Goal: Register for event/course

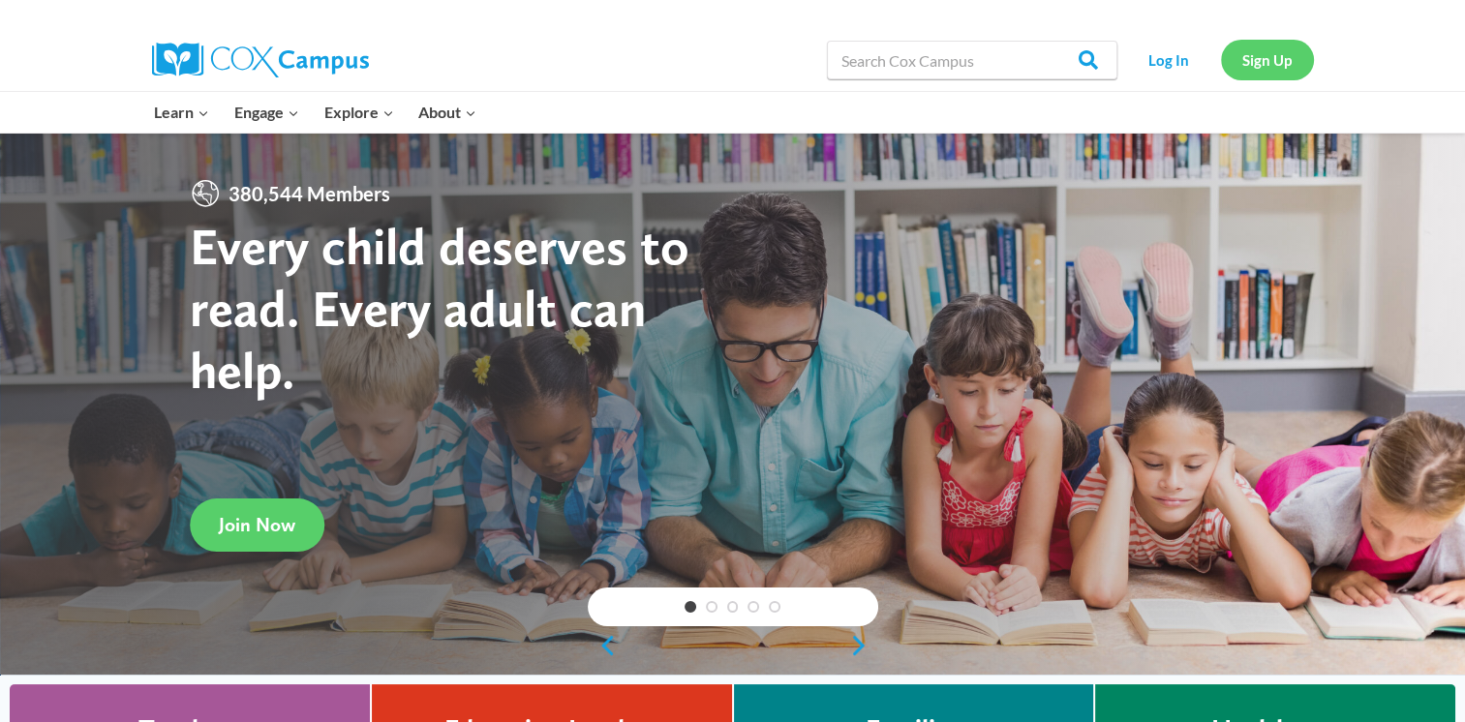
click at [1263, 68] on link "Sign Up" at bounding box center [1267, 60] width 93 height 40
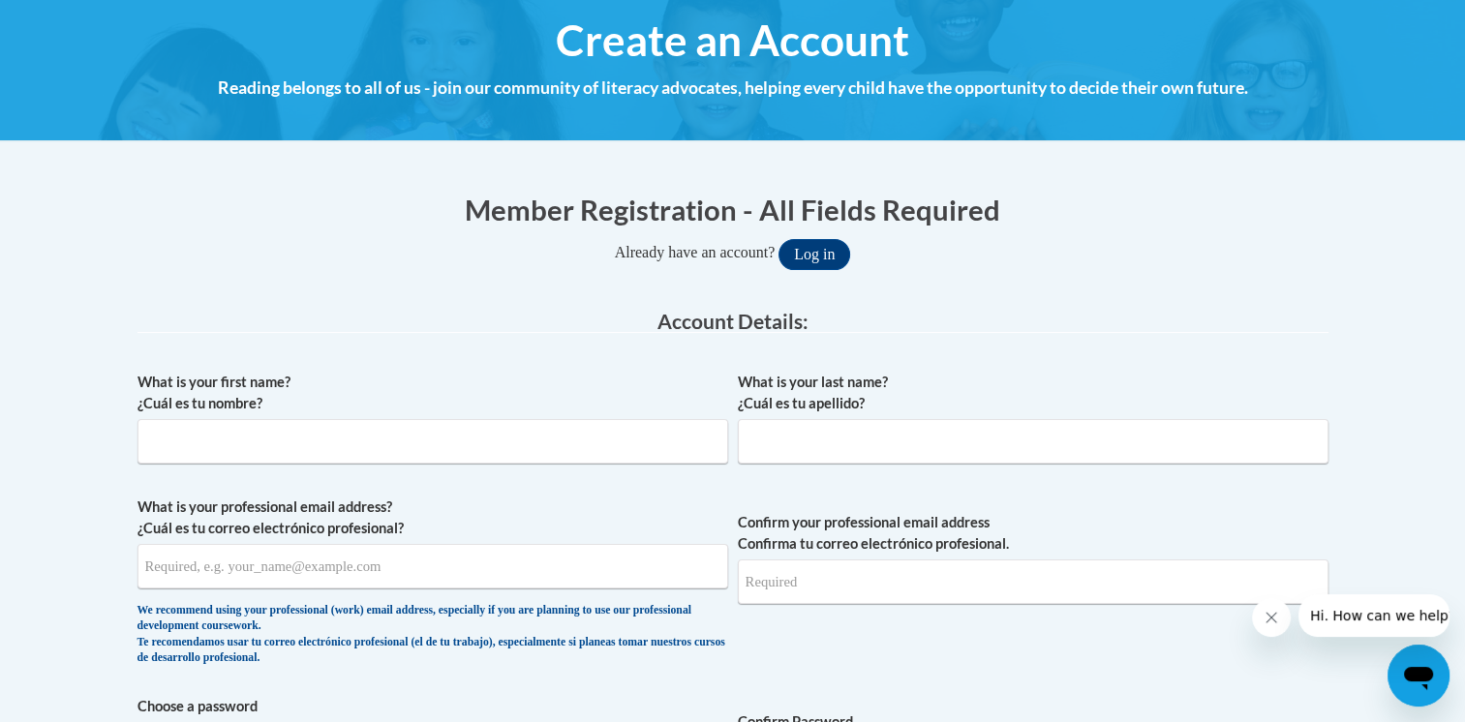
scroll to position [225, 0]
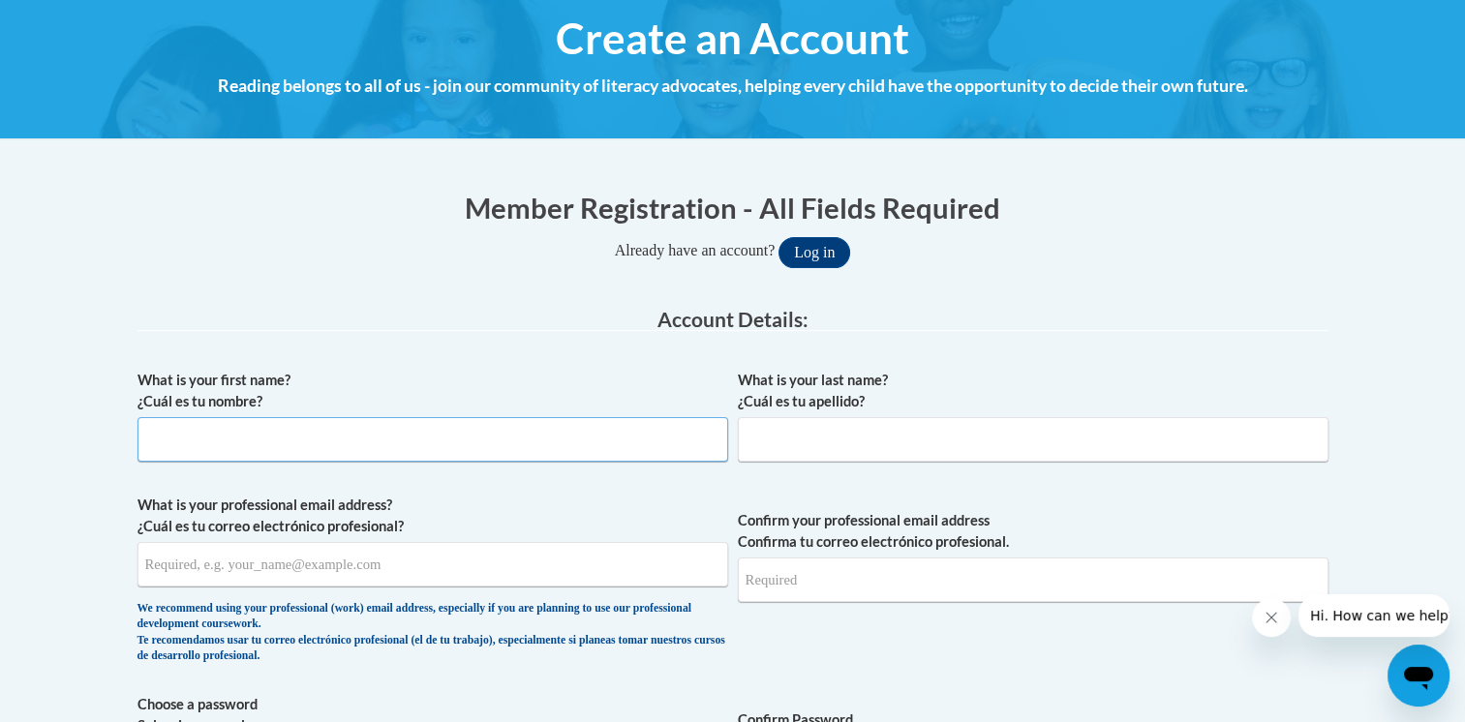
click at [454, 442] on input "What is your first name? ¿Cuál es tu nombre?" at bounding box center [432, 439] width 590 height 45
type input "Chloe"
click at [782, 436] on input "What is your last name? ¿Cuál es tu apellido?" at bounding box center [1033, 439] width 590 height 45
type input "Nielsen"
click at [535, 565] on input "What is your professional email address? ¿Cuál es tu correo electrónico profesi…" at bounding box center [432, 564] width 590 height 45
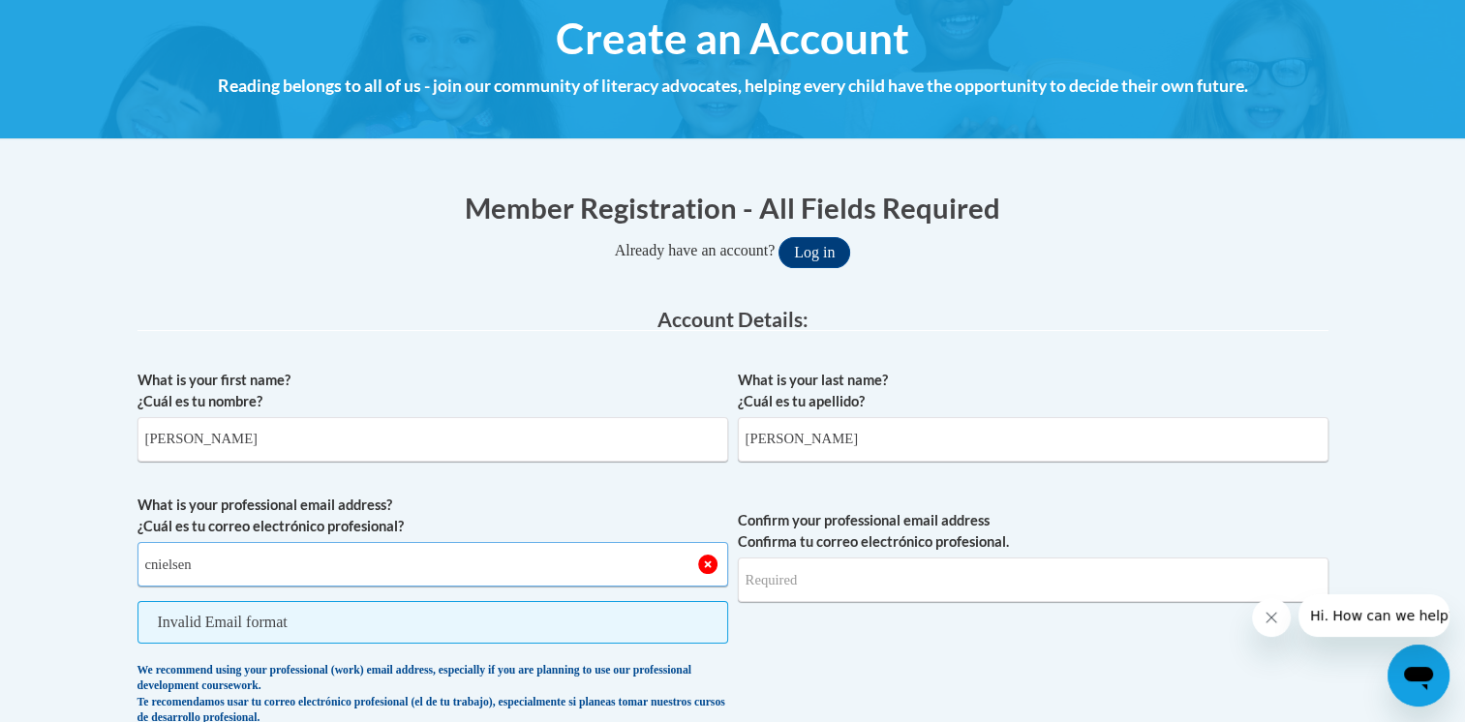
type input "cnielsen@eastersealsia.org"
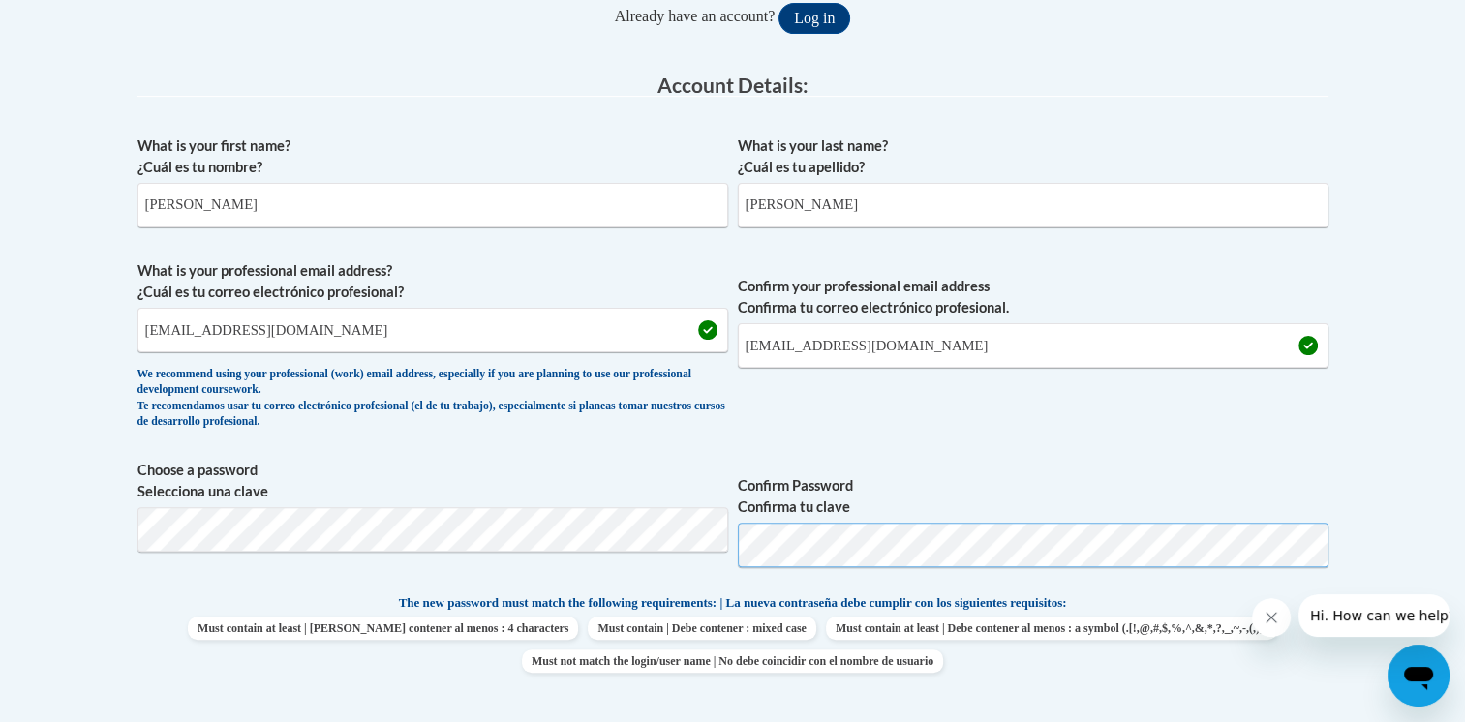
scroll to position [461, 0]
click at [1088, 572] on span "Confirm Password Confirma tu clave" at bounding box center [1033, 519] width 590 height 123
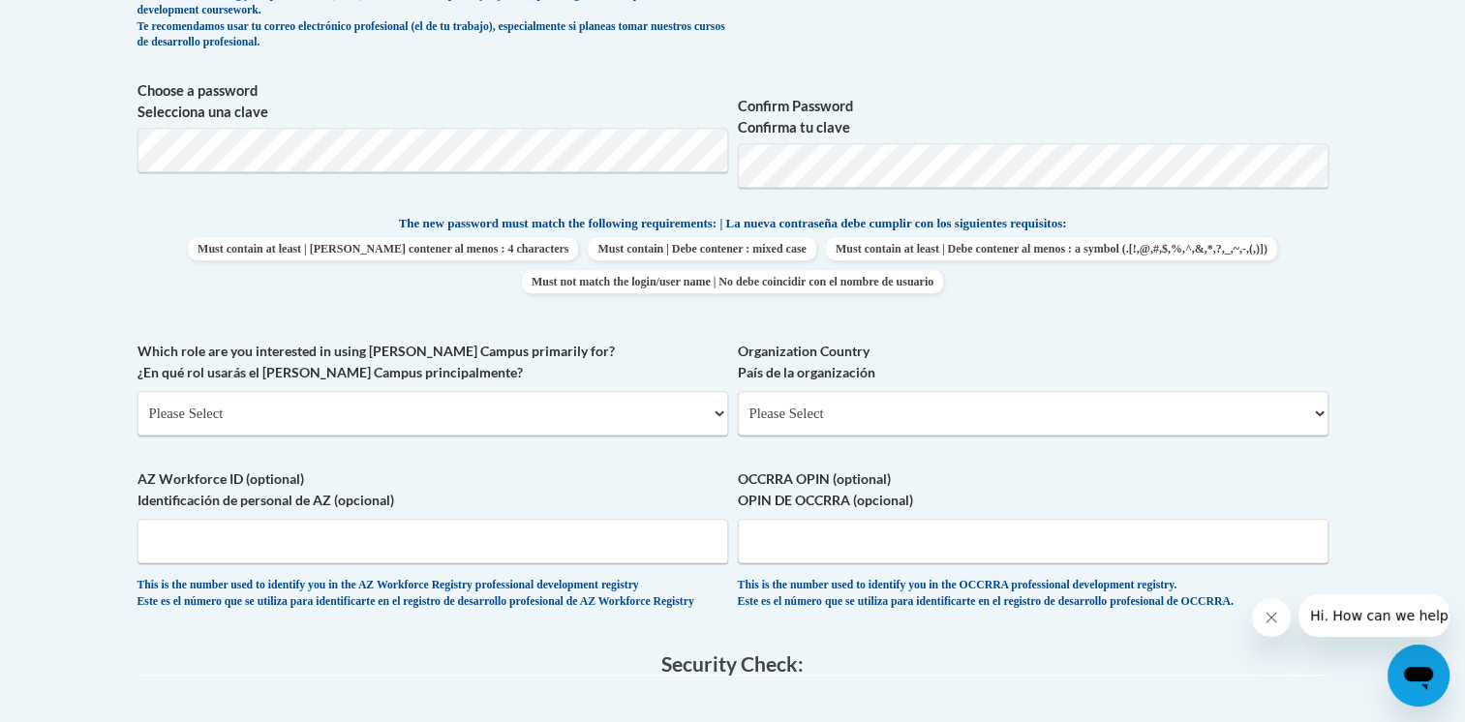
scroll to position [840, 0]
click at [461, 407] on select "Please Select College/University | Colegio/Universidad Community/Nonprofit Part…" at bounding box center [432, 411] width 590 height 45
select select "fbf2d438-af2f-41f8-98f1-81c410e29de3"
click at [137, 389] on select "Please Select College/University | Colegio/Universidad Community/Nonprofit Part…" at bounding box center [432, 411] width 590 height 45
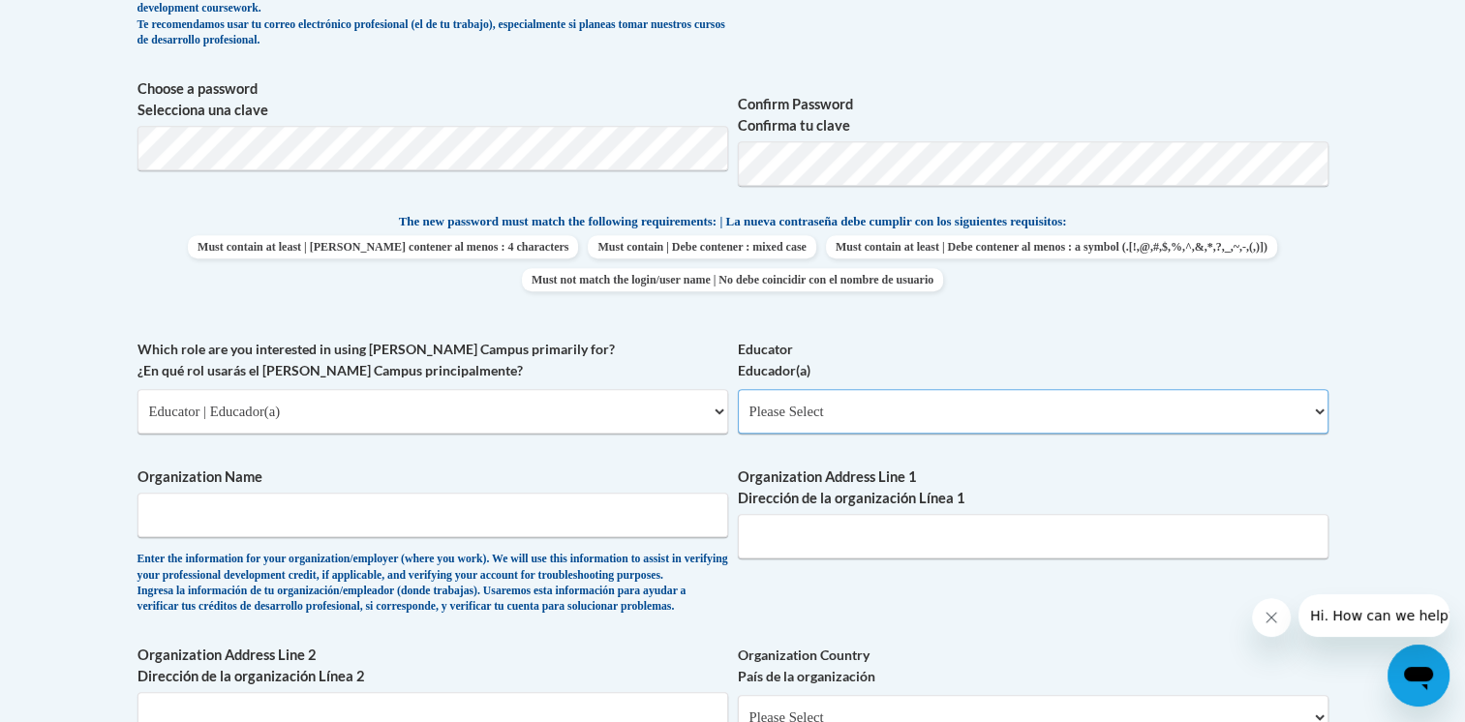
click at [900, 403] on select "Please Select Early Learning/Daycare Teacher/Family Home Care Provider | Maestr…" at bounding box center [1033, 411] width 590 height 45
select select "5e2af403-4f2c-4e49-a02f-103e55d7b75b"
click at [738, 389] on select "Please Select Early Learning/Daycare Teacher/Family Home Care Provider | Maestr…" at bounding box center [1033, 411] width 590 height 45
click at [600, 510] on input "Organization Name" at bounding box center [432, 515] width 590 height 45
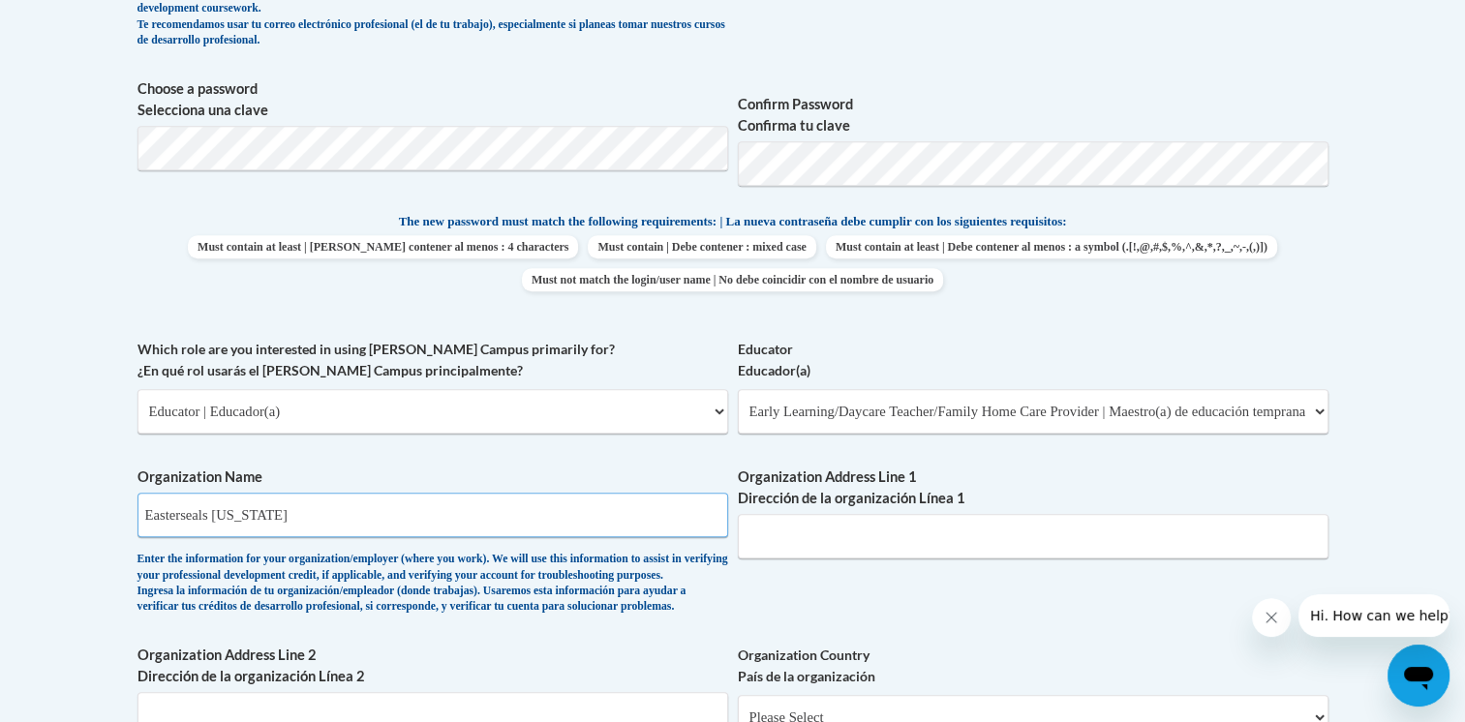
type input "Easterseals Iowa"
click at [805, 540] on input "Organization Address Line 1 Dirección de la organización Línea 1" at bounding box center [1033, 536] width 590 height 45
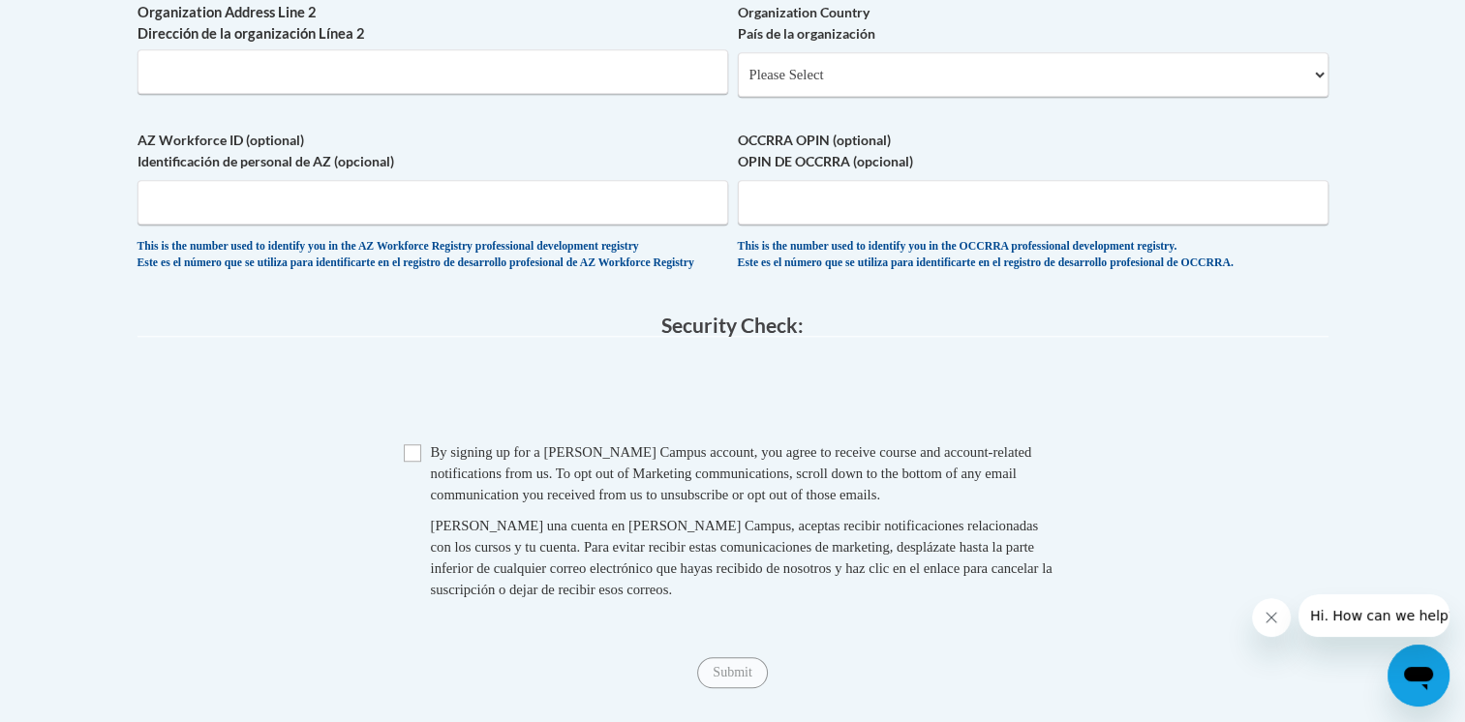
scroll to position [1493, 0]
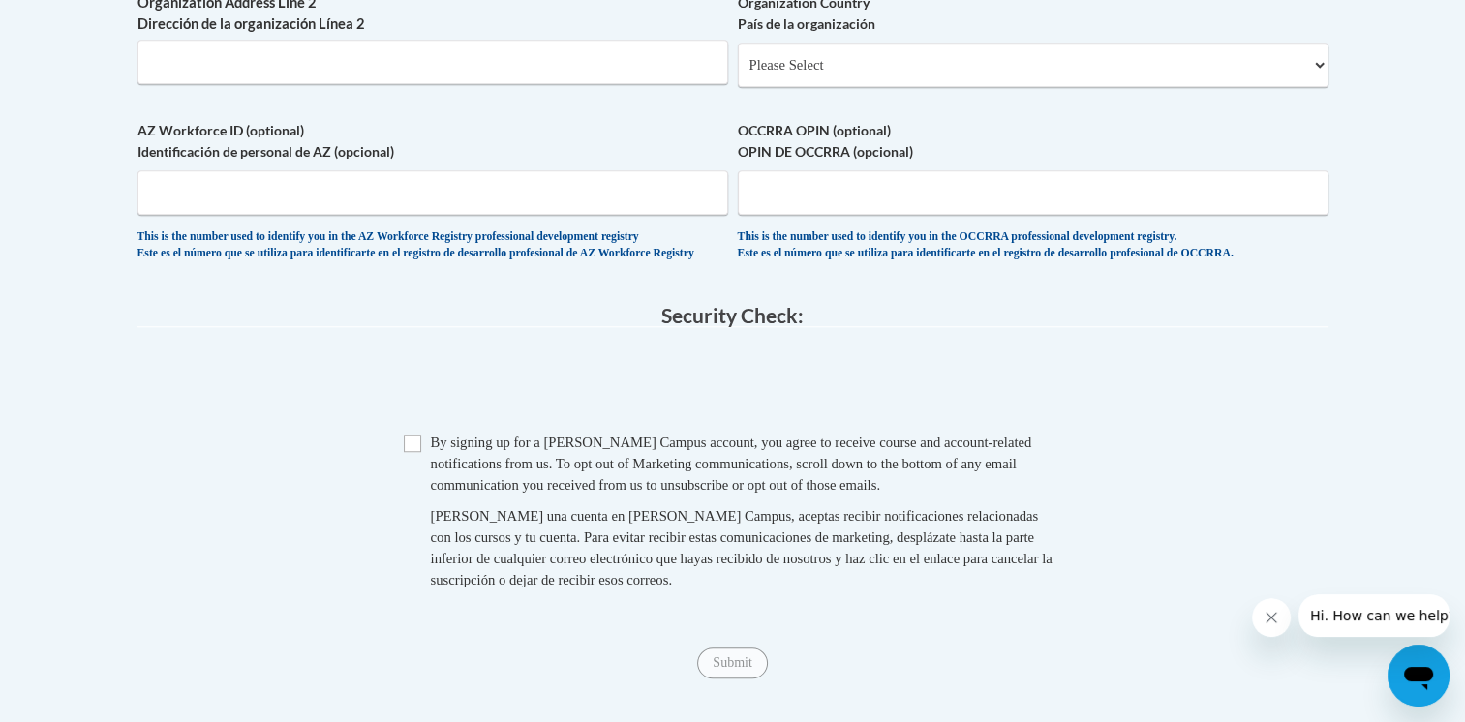
click at [485, 496] on div "By signing up for a Cox Campus account, you agree to receive course and account…" at bounding box center [746, 464] width 631 height 64
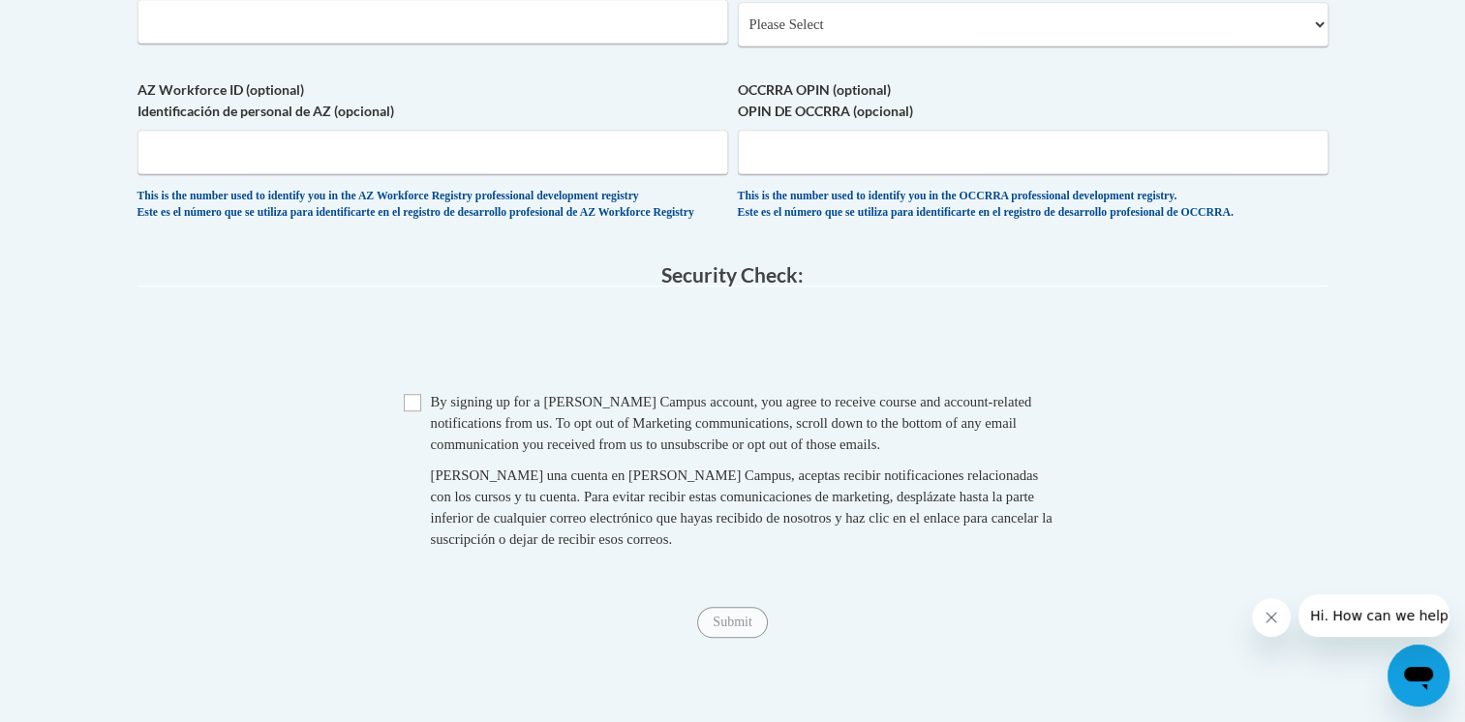
click at [414, 474] on span "Checkbox By signing up for a Cox Campus account, you agree to receive course an…" at bounding box center [733, 480] width 658 height 178
click at [408, 437] on fieldset "Security Check: Enter the security code + = TextBox Checkbox" at bounding box center [732, 428] width 1191 height 329
click at [413, 411] on input "Checkbox" at bounding box center [412, 402] width 17 height 17
checkbox input "true"
click at [724, 638] on input "Submit" at bounding box center [732, 622] width 70 height 31
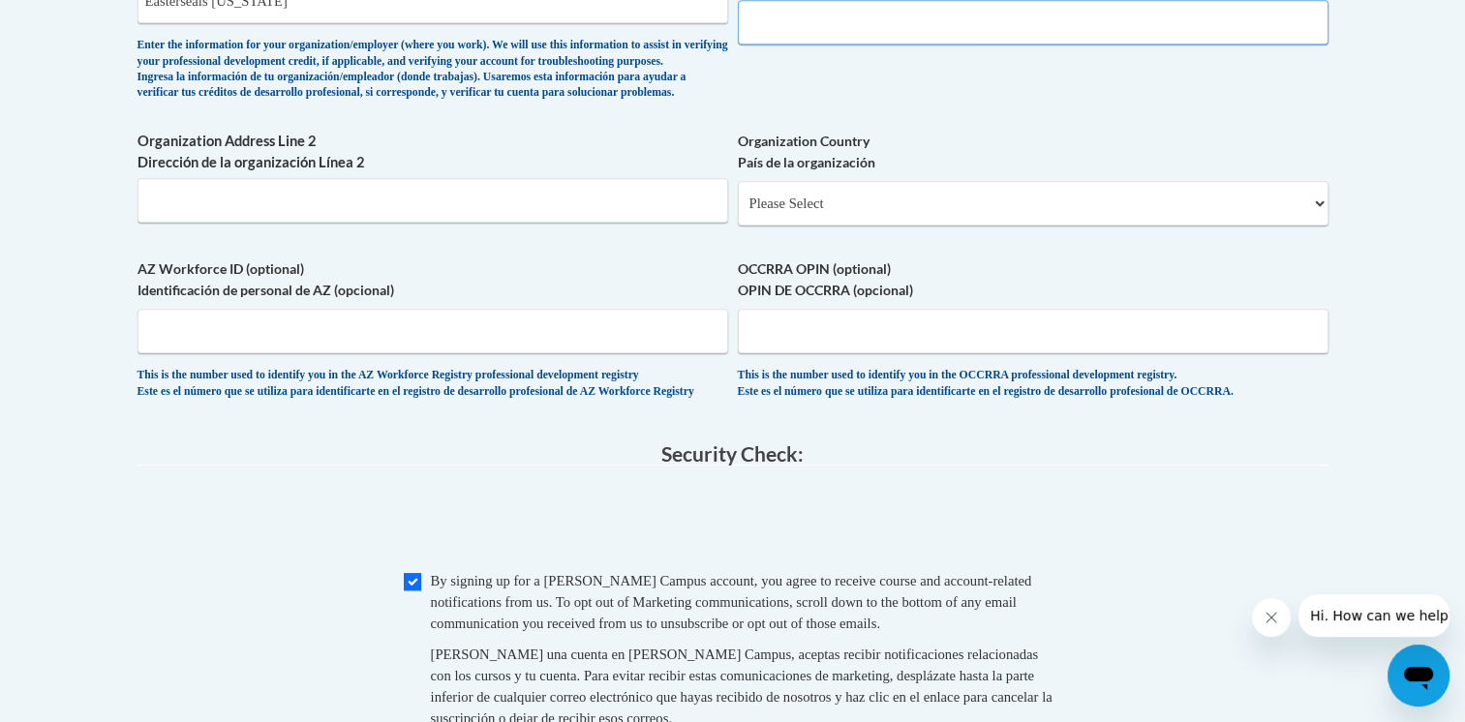
scroll to position [1140, 0]
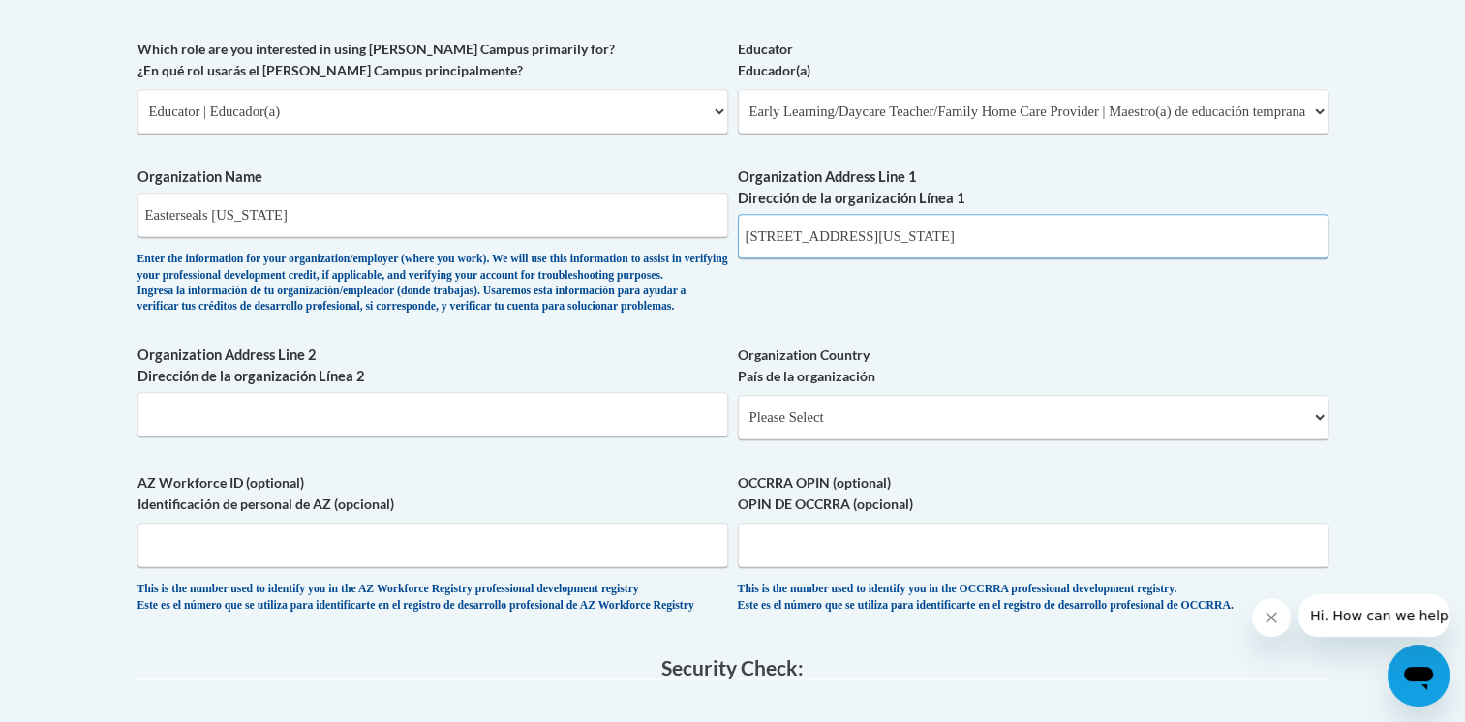
type input "401 NE Ave Des Moines IOwa"
click at [836, 432] on select "Please Select United States | Estados Unidos Outside of the United States | Fue…" at bounding box center [1033, 417] width 590 height 45
select select "ad49bcad-a171-4b2e-b99c-48b446064914"
click at [738, 426] on select "Please Select United States | Estados Unidos Outside of the United States | Fue…" at bounding box center [1033, 417] width 590 height 45
select select
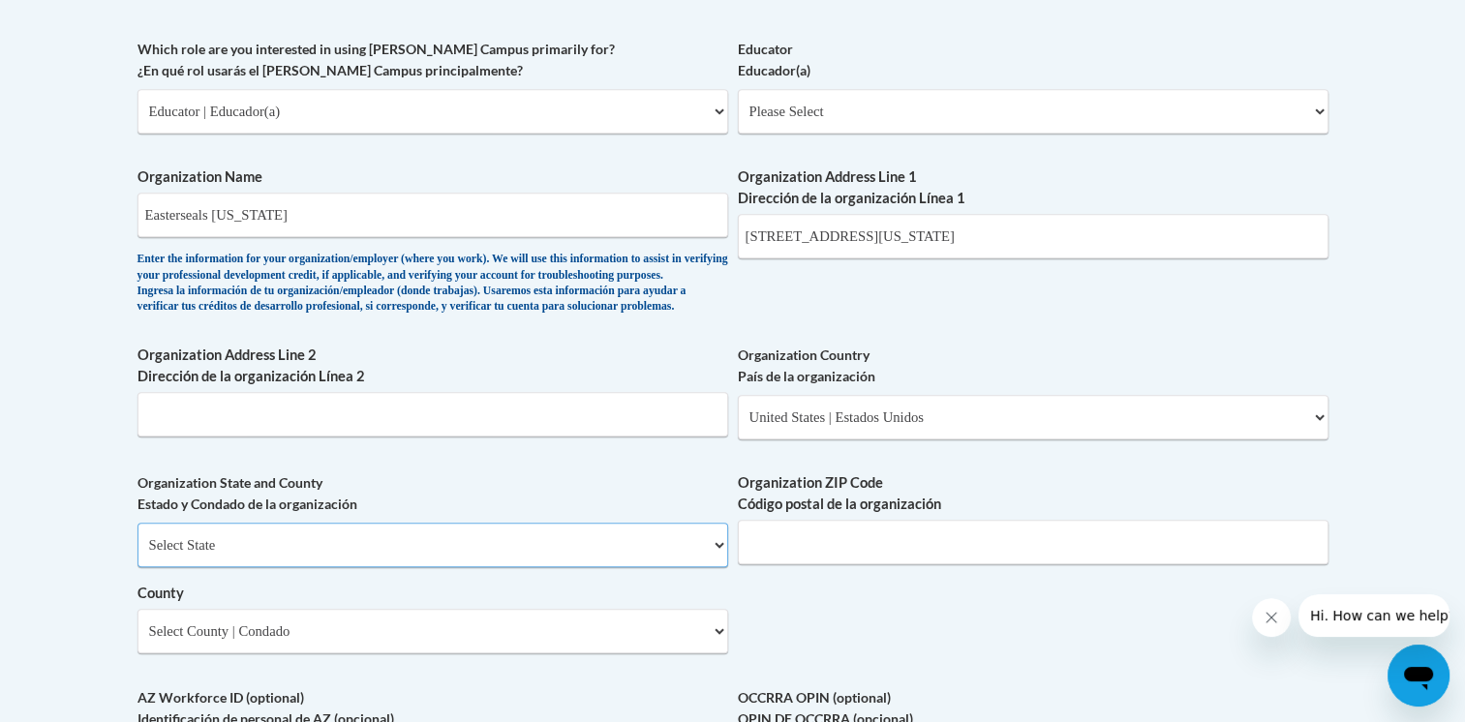
click at [365, 557] on select "Select State Alabama Alaska Arizona Arkansas California Colorado Connecticut De…" at bounding box center [432, 545] width 590 height 45
click at [137, 554] on select "Select State Alabama Alaska Arizona Arkansas California Colorado Connecticut De…" at bounding box center [432, 545] width 590 height 45
click at [231, 567] on select "Select State Alabama Alaska Arizona Arkansas California Colorado Connecticut De…" at bounding box center [432, 545] width 590 height 45
select select "Iowa"
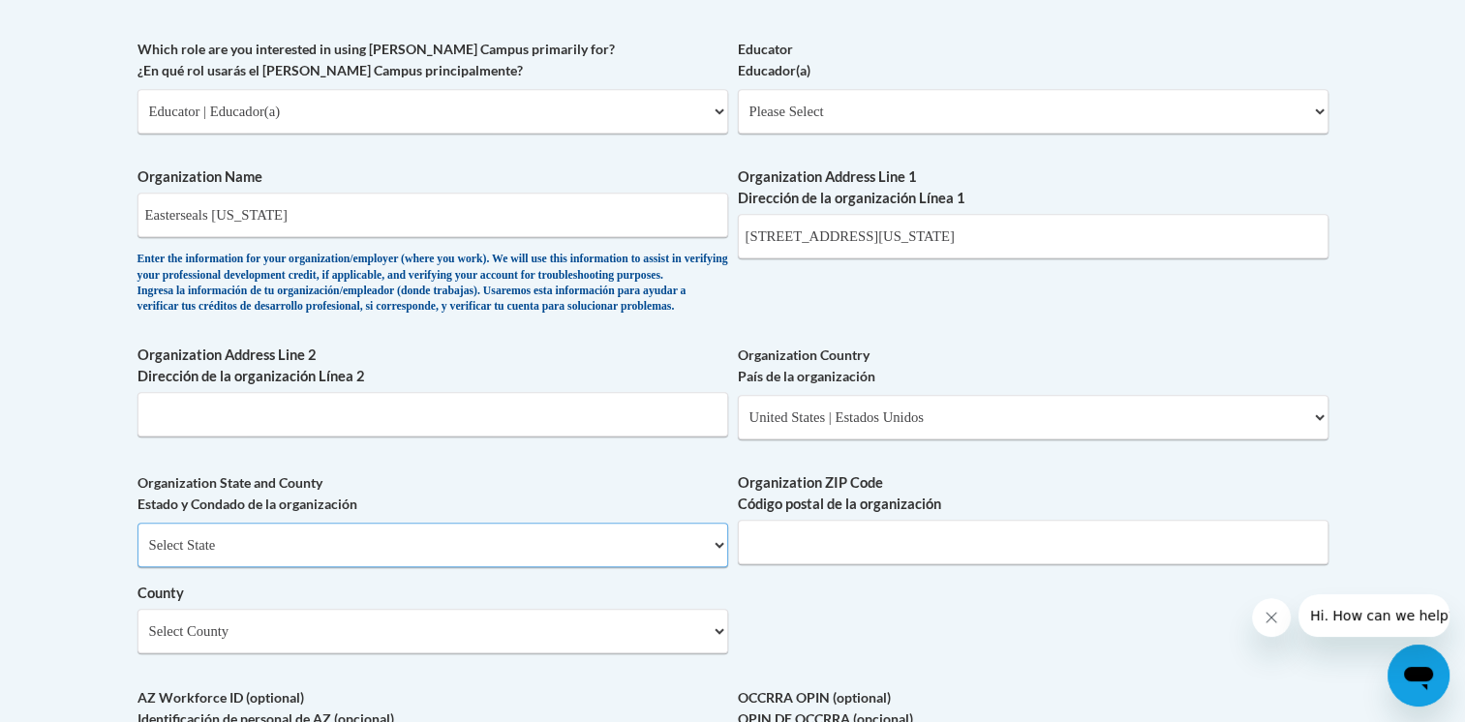
click at [137, 554] on select "Select State Alabama Alaska Arizona Arkansas California Colorado Connecticut De…" at bounding box center [432, 545] width 590 height 45
click at [976, 564] on input "Organization ZIP Code Código postal de la organización" at bounding box center [1033, 542] width 590 height 45
type input "50312"
click at [657, 648] on select "Select County Adair Adams Allamakee Appanoose Audubon Benton Black Hawk Boone B…" at bounding box center [432, 631] width 590 height 45
select select "Polk"
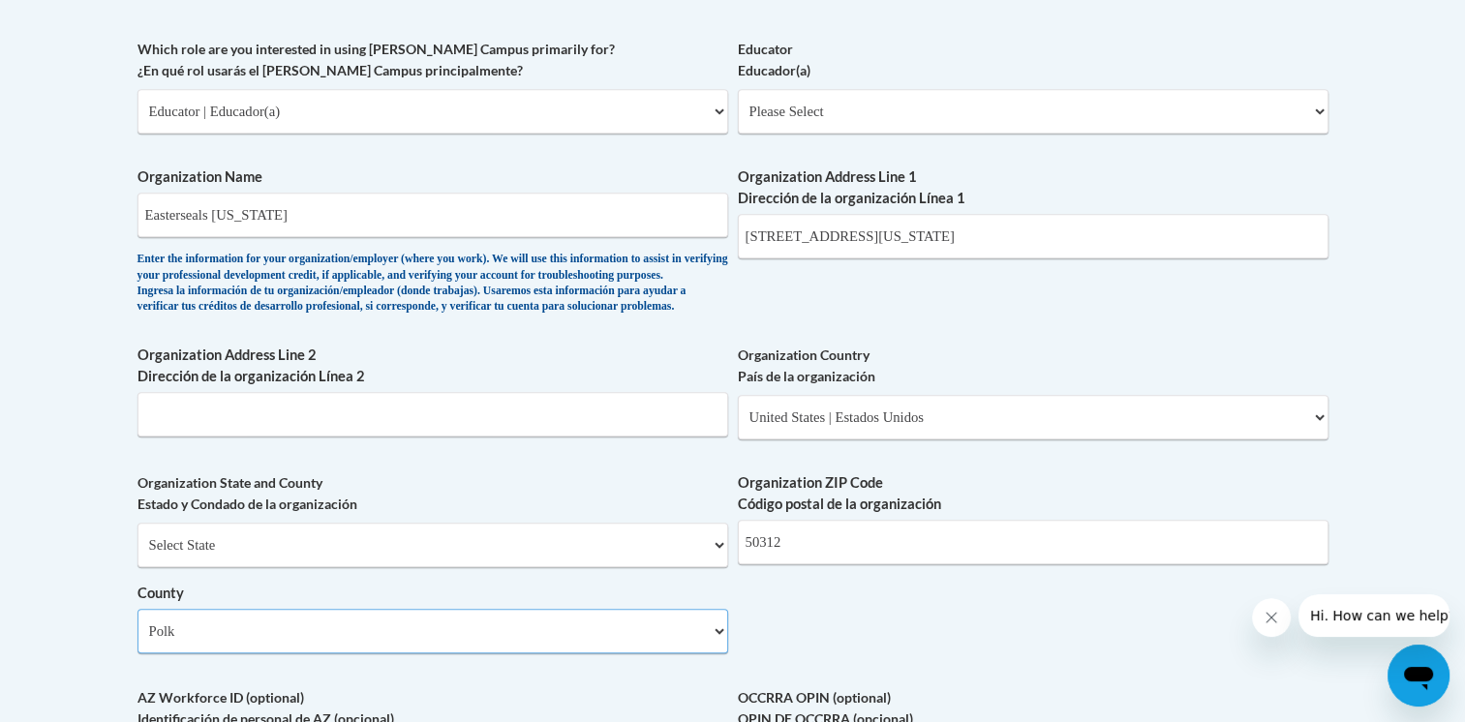
click at [137, 640] on select "Select County Adair Adams Allamakee Appanoose Audubon Benton Black Hawk Boone B…" at bounding box center [432, 631] width 590 height 45
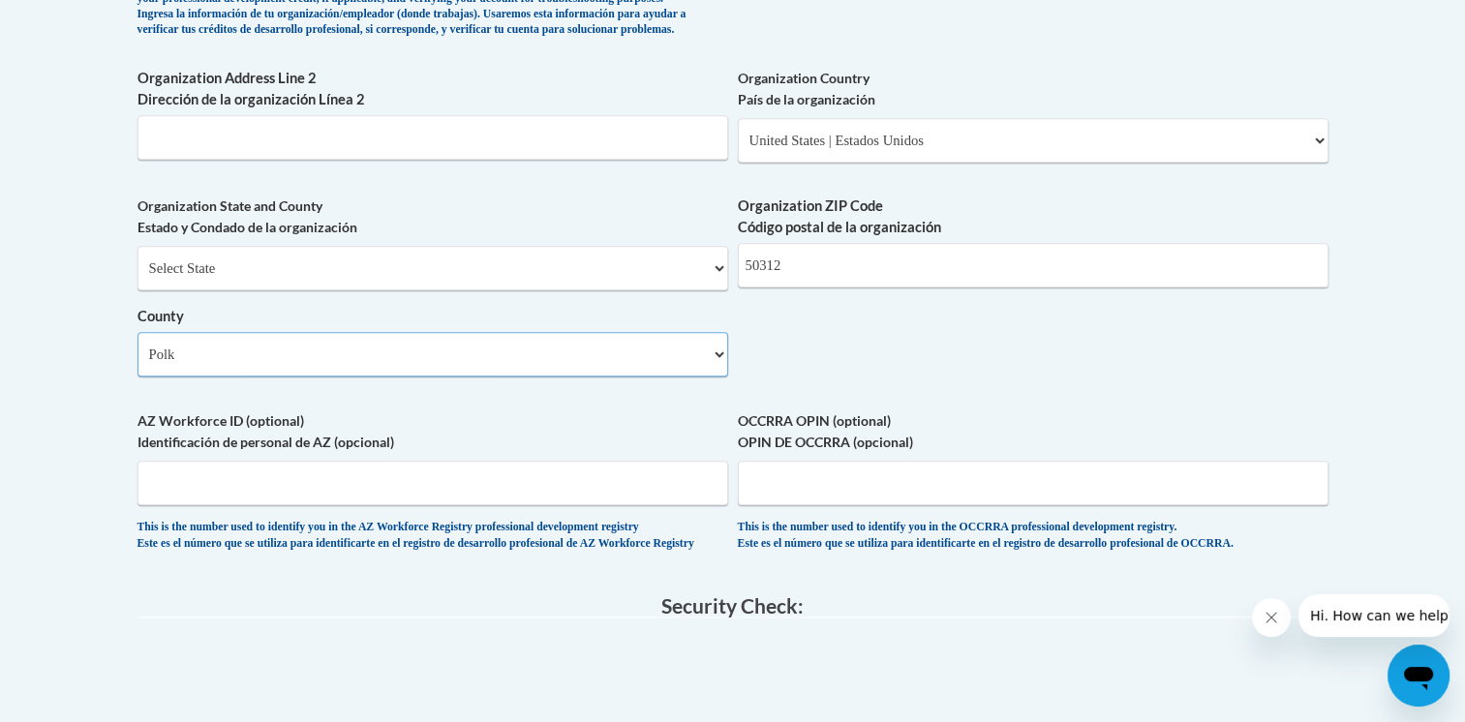
scroll to position [1425, 0]
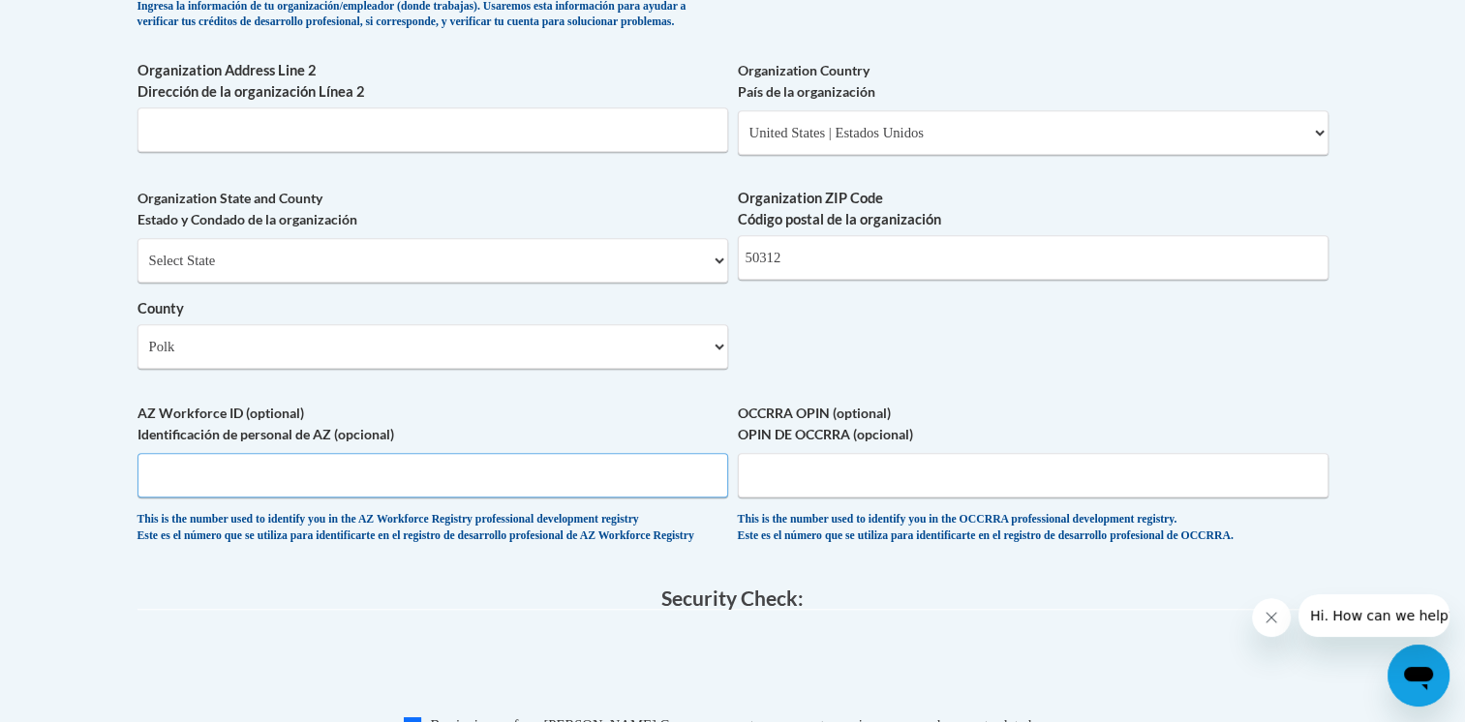
click at [325, 498] on input "AZ Workforce ID (optional) Identificación de personal de AZ (opcional)" at bounding box center [432, 475] width 590 height 45
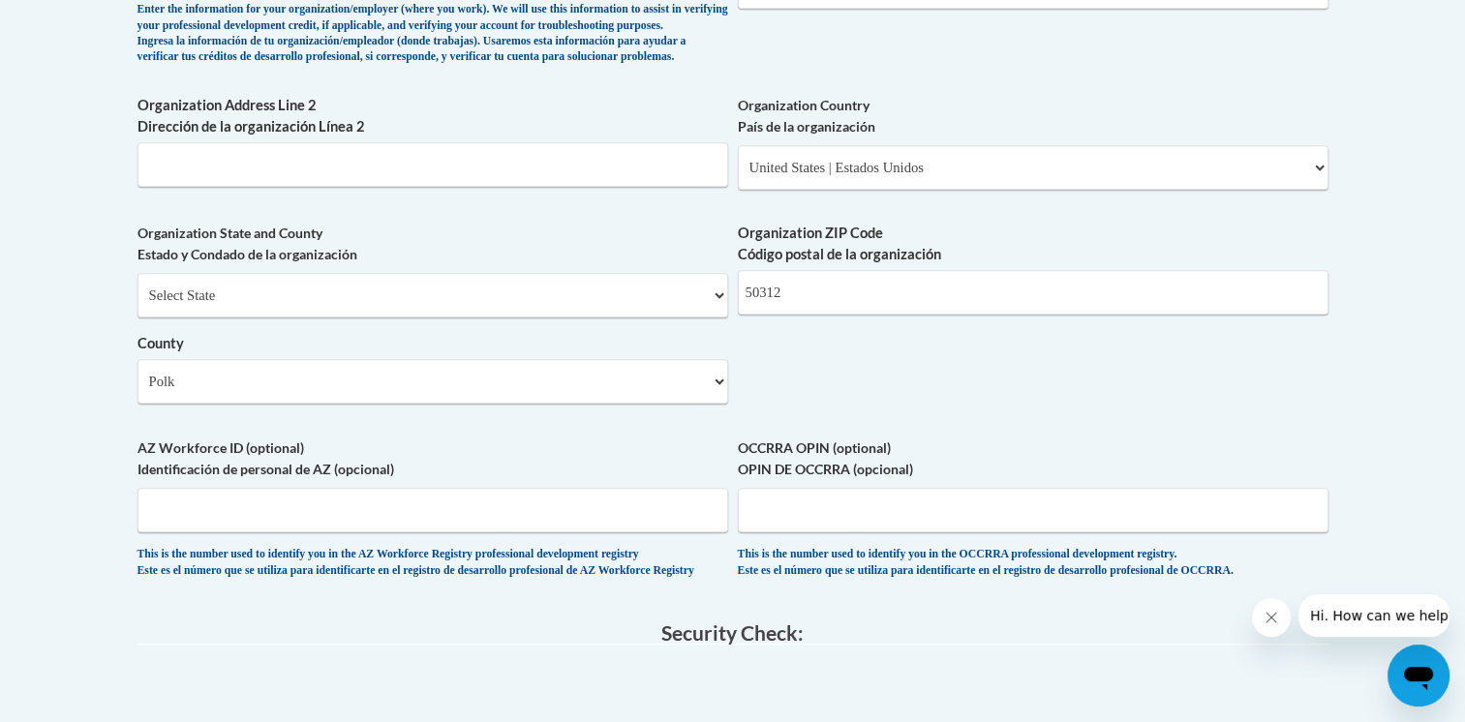
scroll to position [1382, 0]
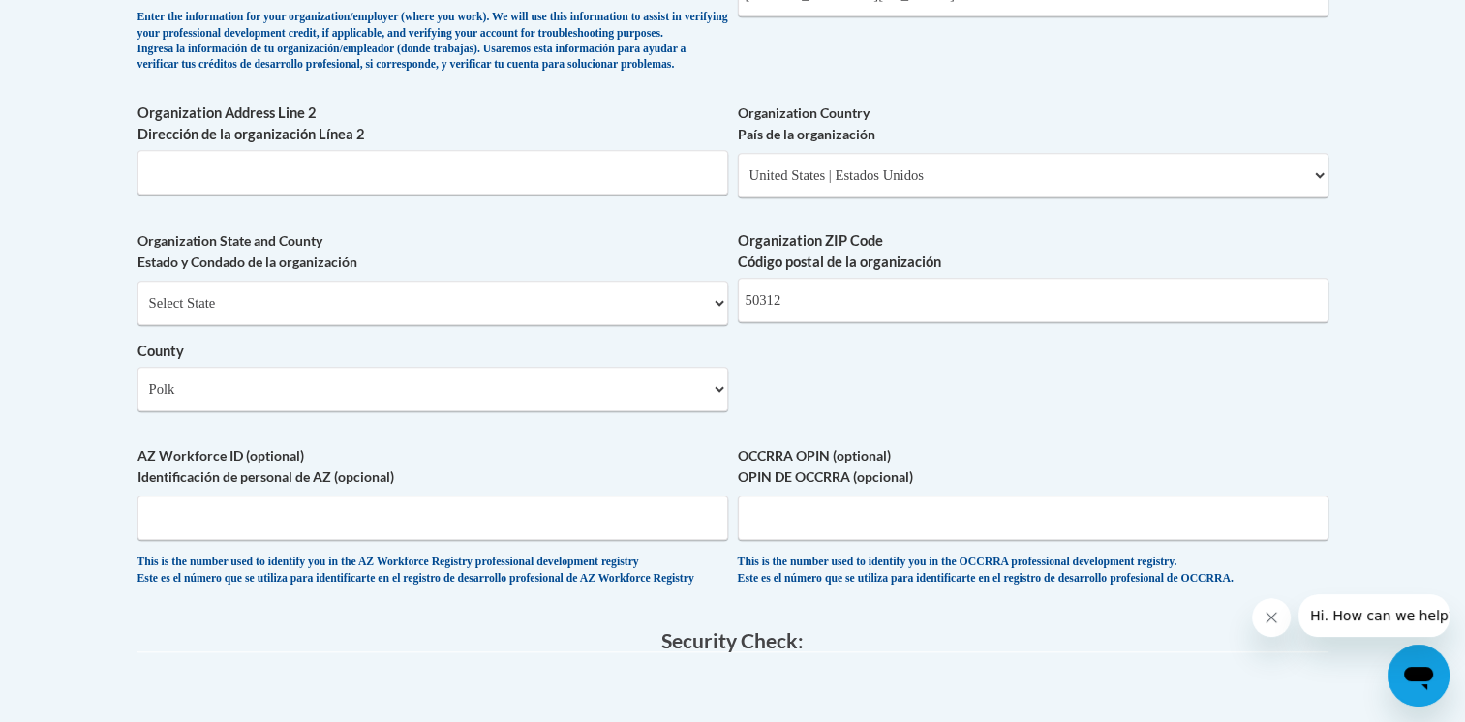
click at [565, 195] on input "Organization Address Line 2 Dirección de la organización Línea 2" at bounding box center [432, 172] width 590 height 45
type input "n/a"
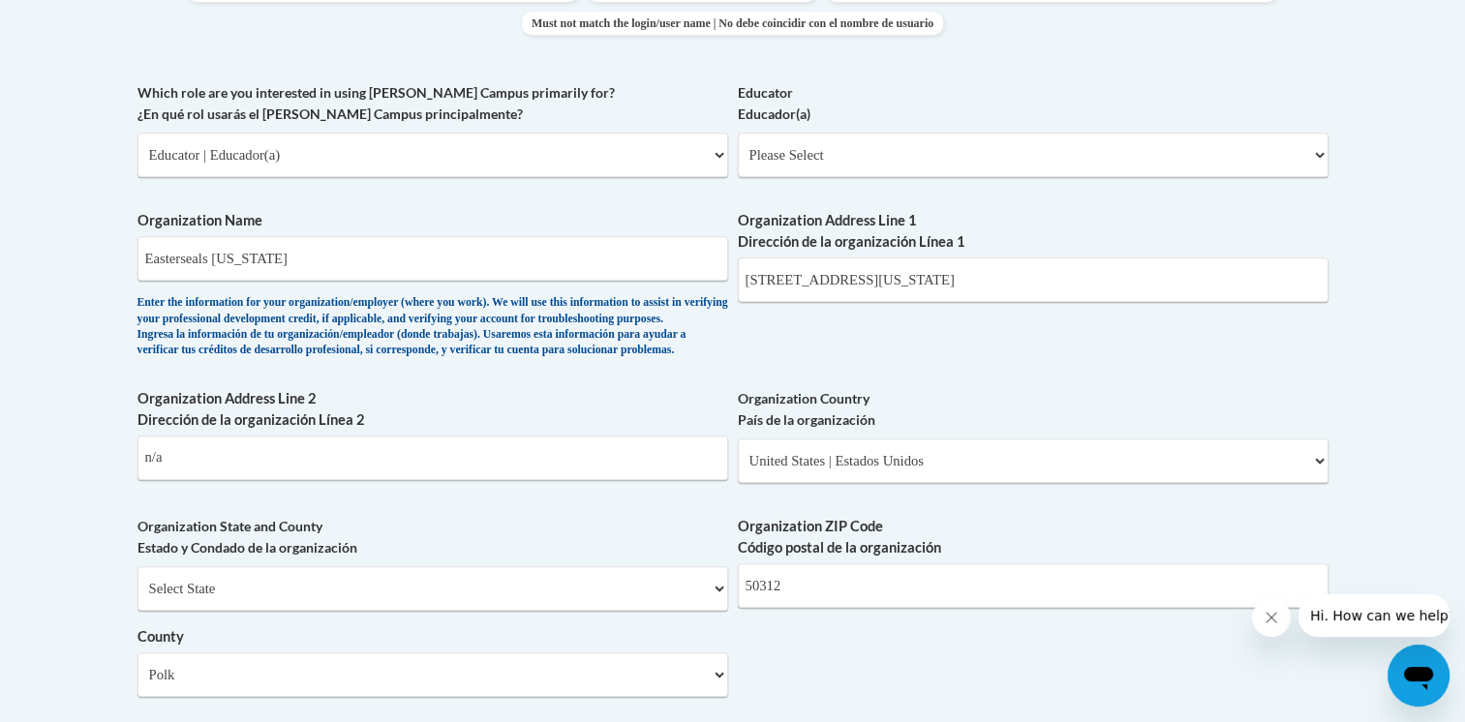
scroll to position [1096, 0]
click at [788, 145] on select "Please Select Early Learning/Daycare Teacher/Family Home Care Provider | Maestr…" at bounding box center [1033, 156] width 590 height 45
select select "5e2af403-4f2c-4e49-a02f-103e55d7b75b"
click at [738, 134] on select "Please Select Early Learning/Daycare Teacher/Family Home Care Provider | Maestr…" at bounding box center [1033, 156] width 590 height 45
select select "null"
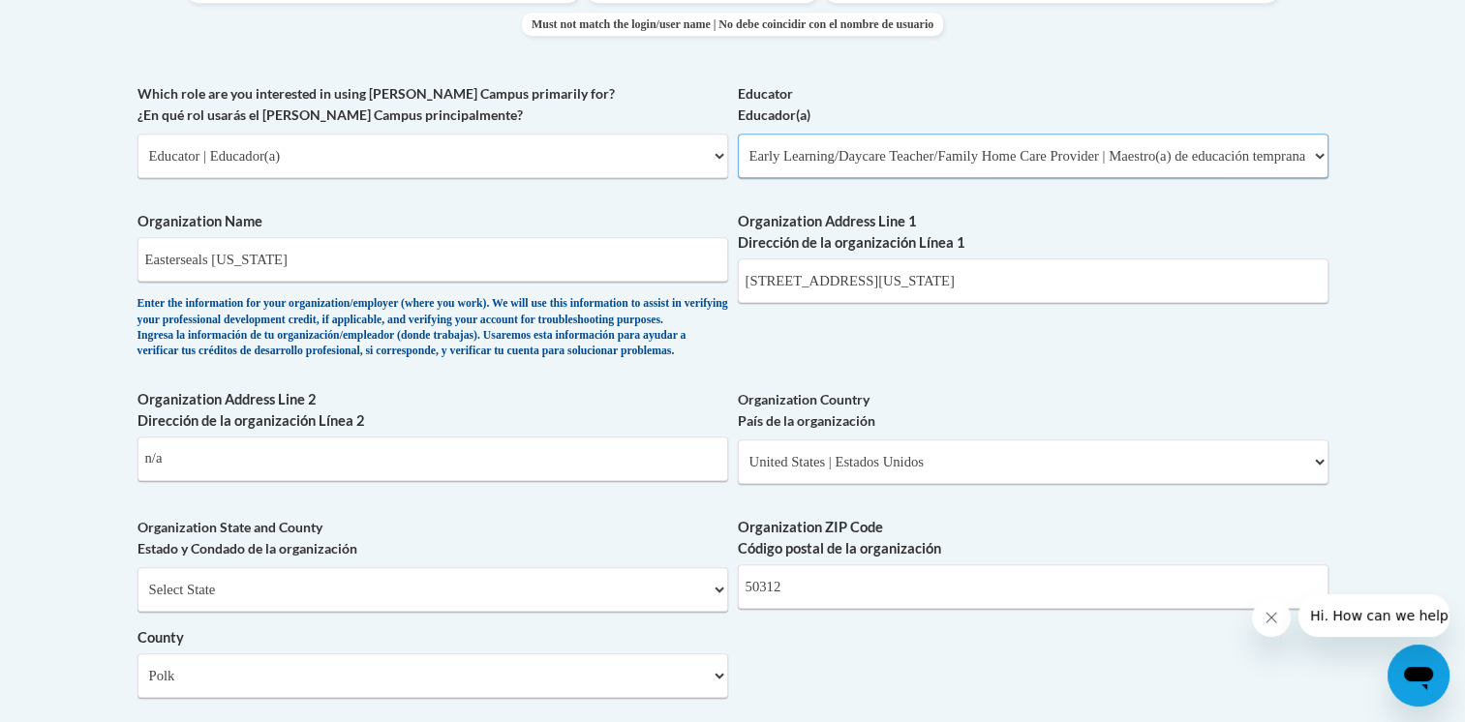
select select "null"
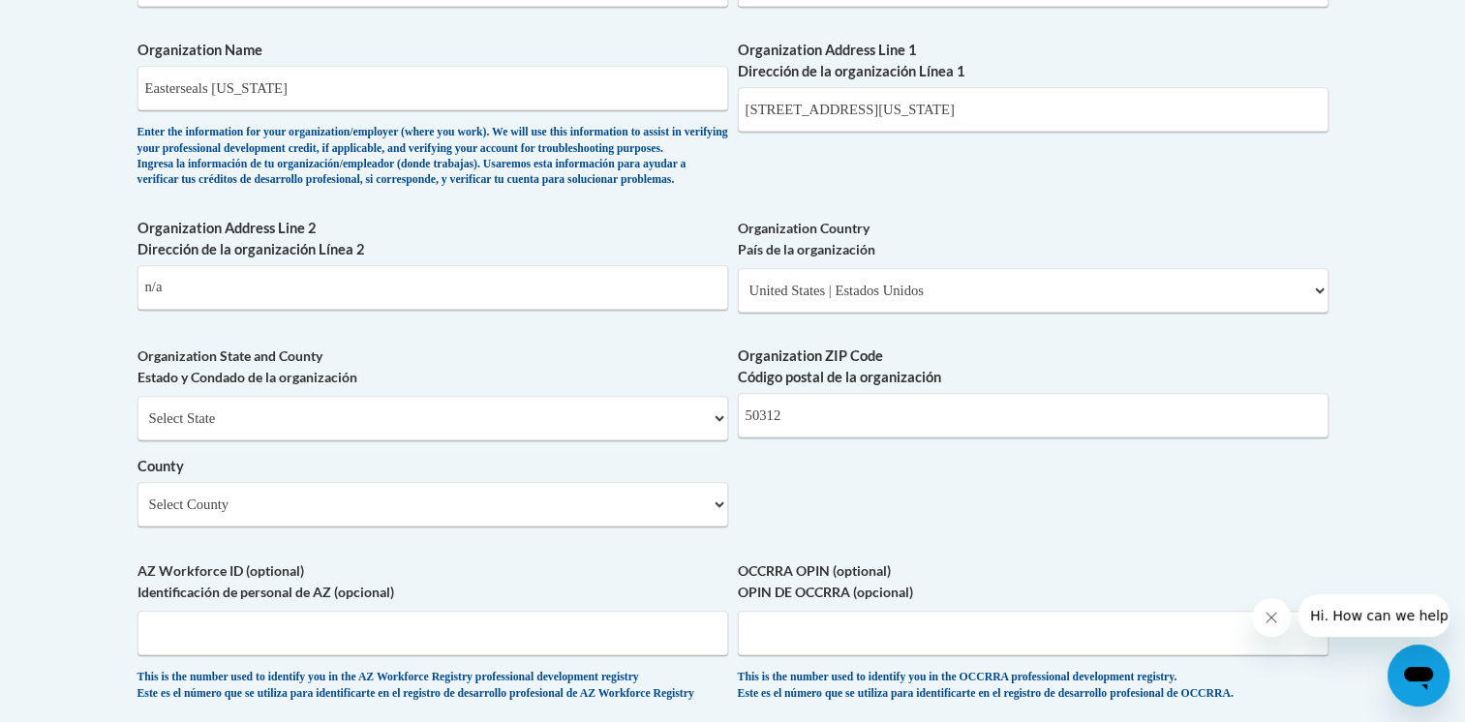
scroll to position [1785, 0]
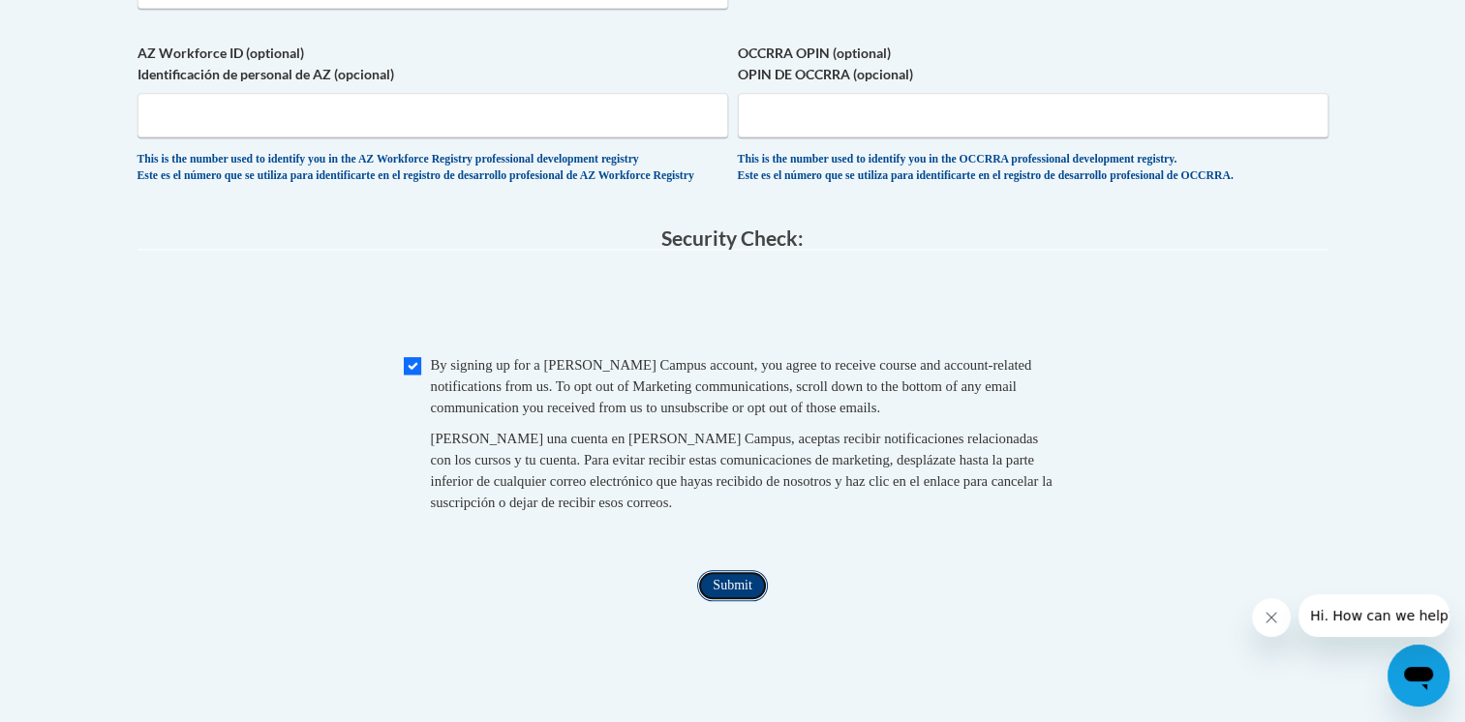
click at [728, 601] on input "Submit" at bounding box center [732, 585] width 70 height 31
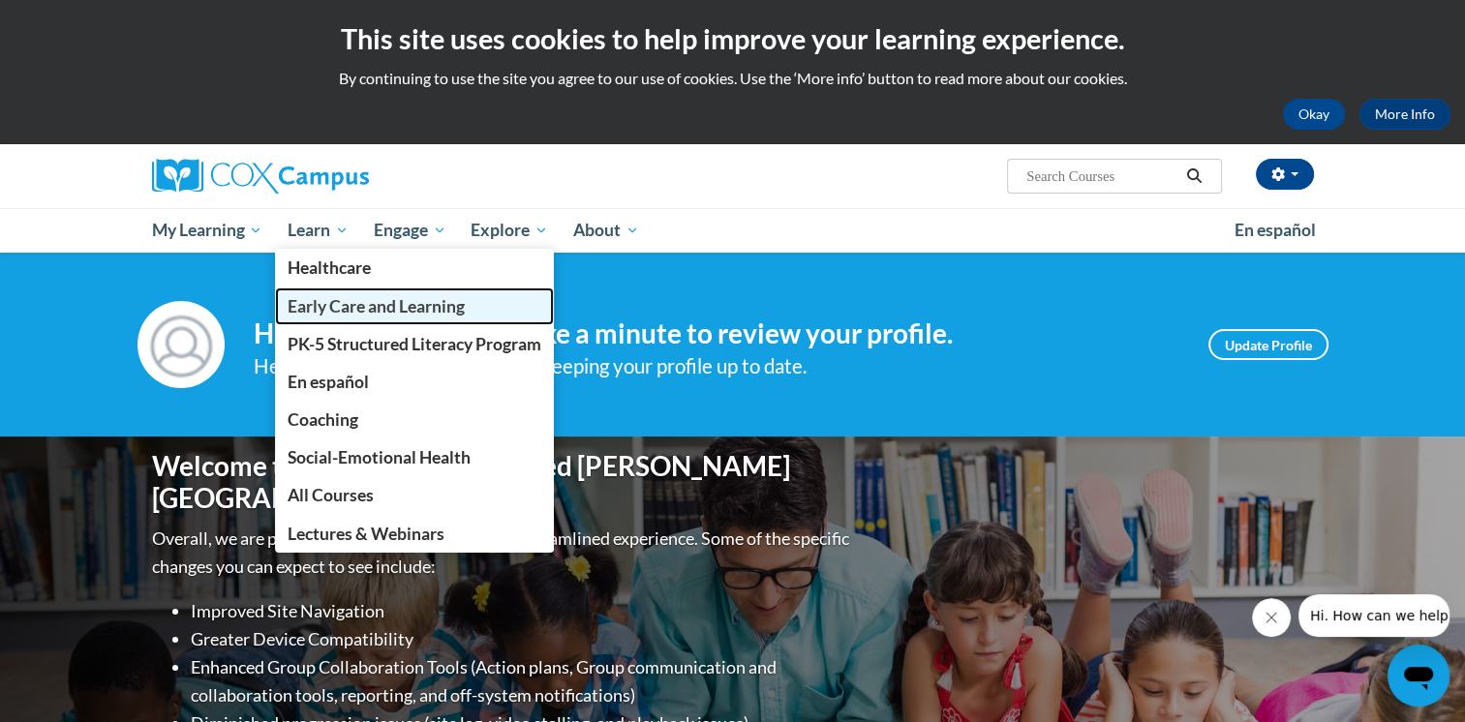
click at [343, 303] on span "Early Care and Learning" at bounding box center [375, 306] width 177 height 20
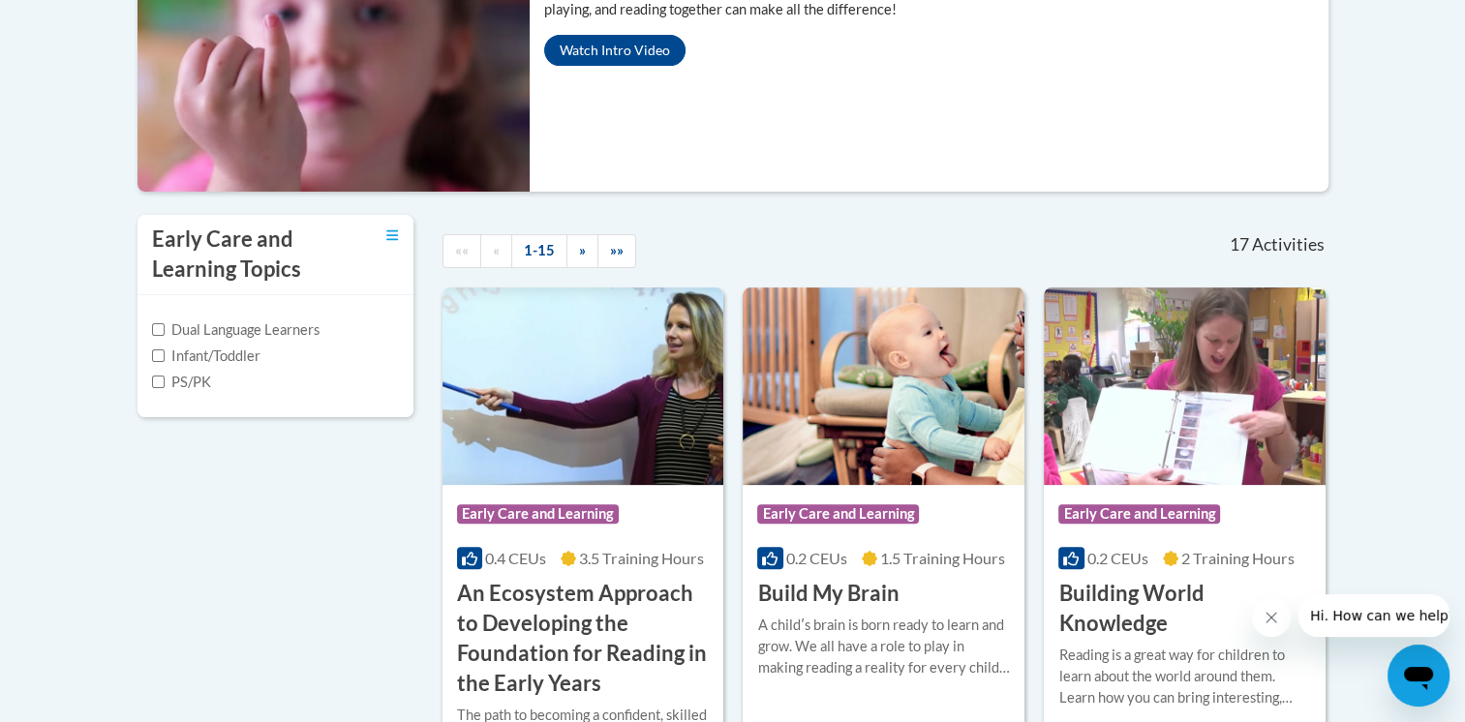
scroll to position [449, 0]
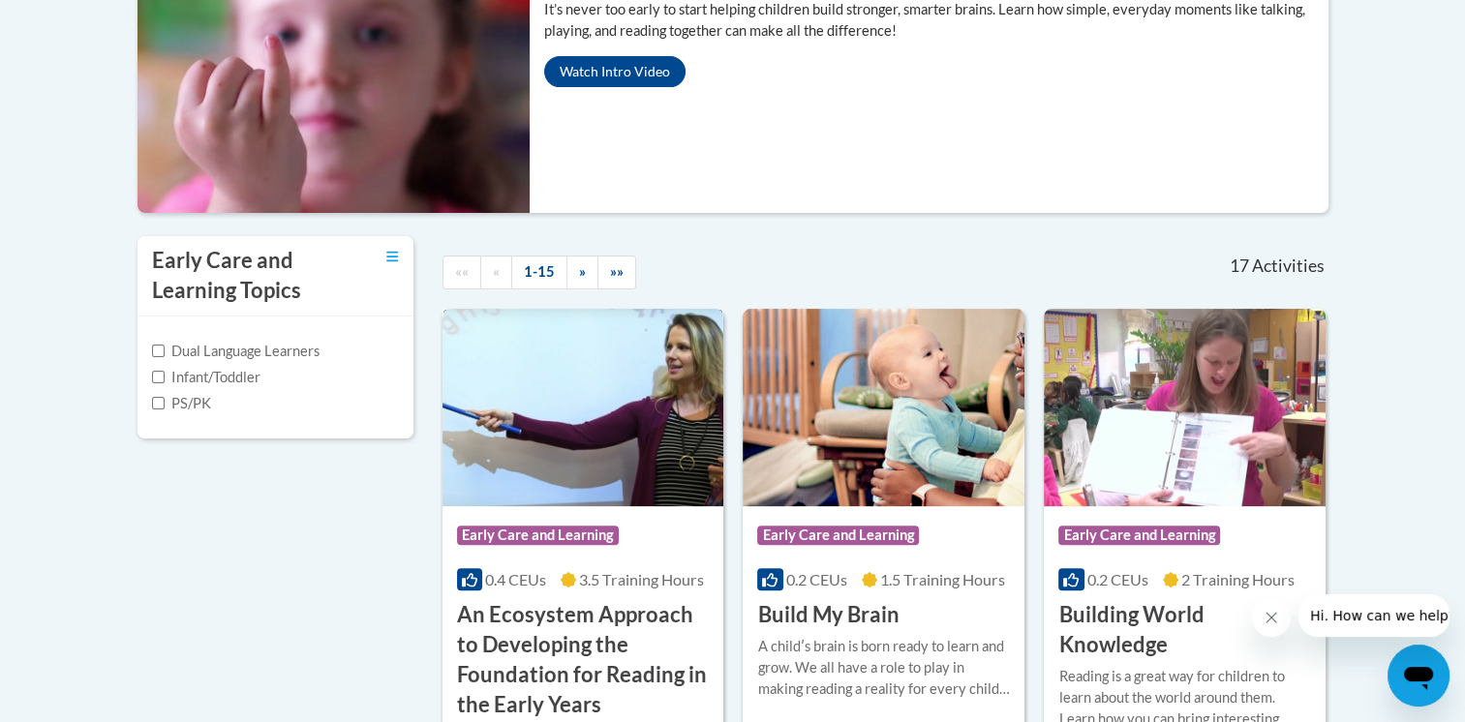
click at [561, 439] on img at bounding box center [583, 407] width 282 height 197
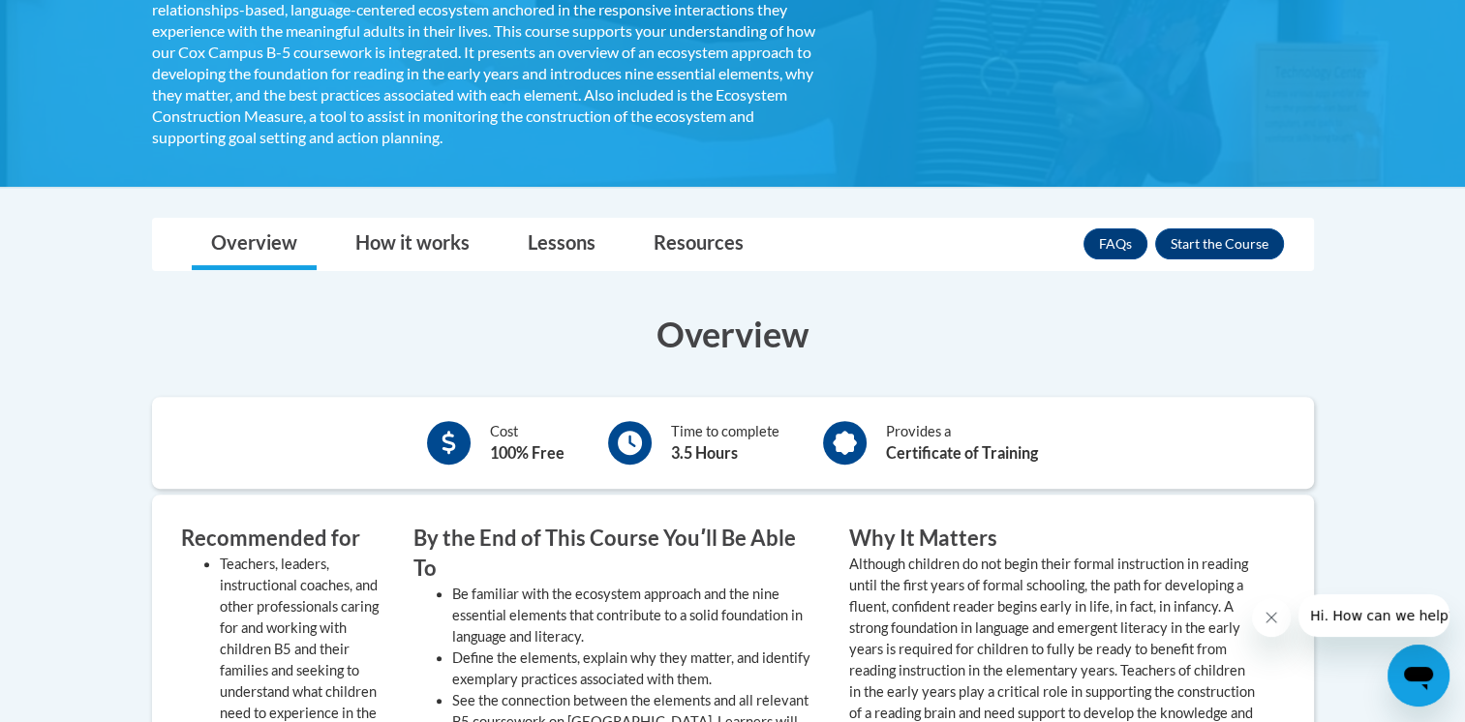
scroll to position [571, 0]
click at [1201, 245] on button "Enroll" at bounding box center [1219, 244] width 129 height 31
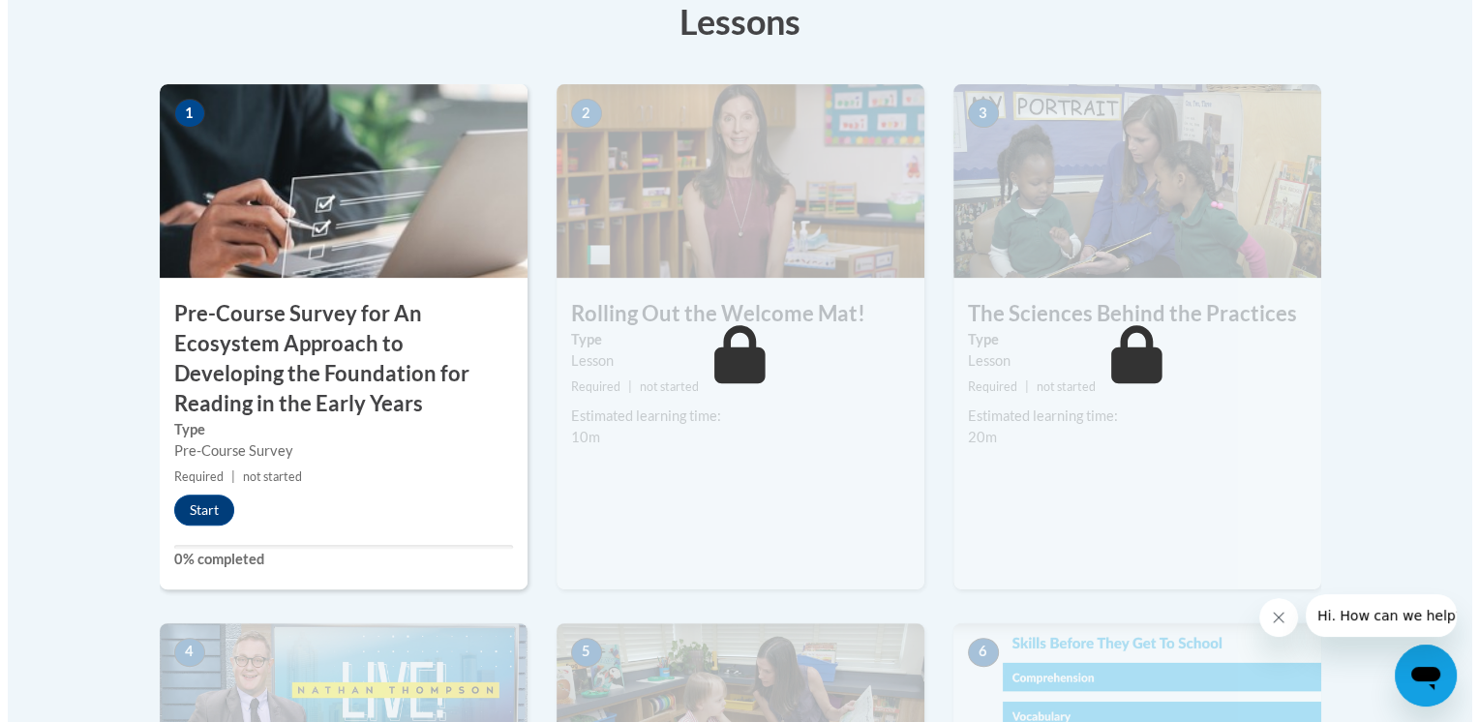
scroll to position [615, 0]
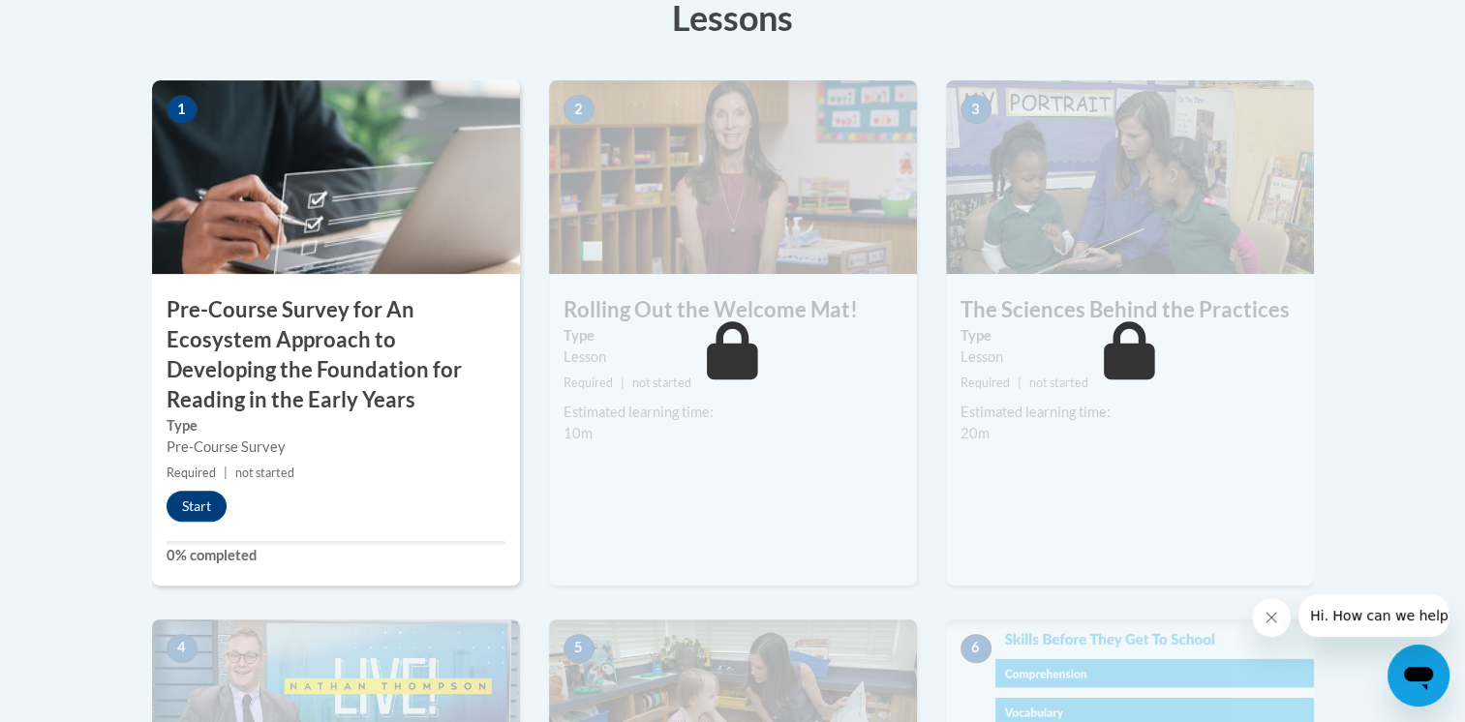
click at [197, 487] on div "1 Pre-Course Survey for An Ecosystem Approach to Developing the Foundation for …" at bounding box center [336, 332] width 368 height 505
click at [203, 510] on button "Start" at bounding box center [196, 506] width 60 height 31
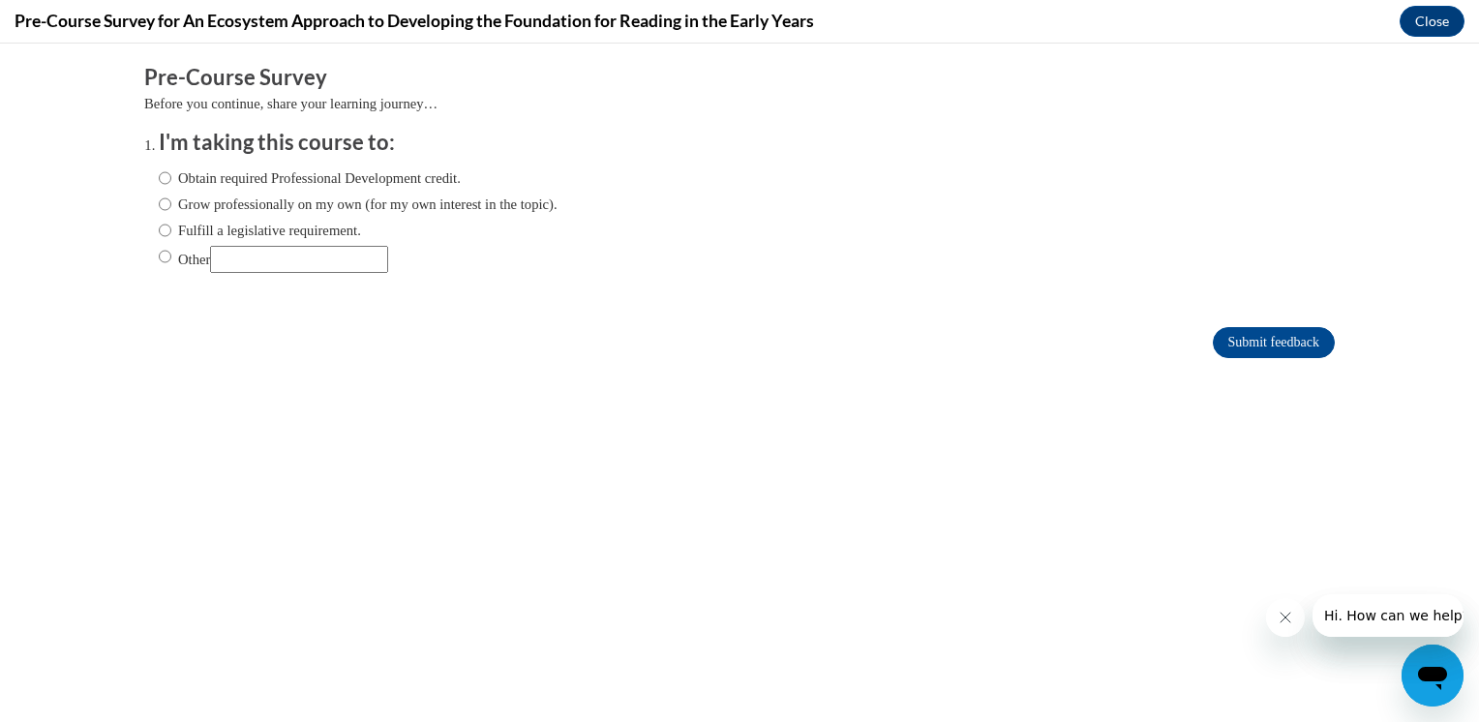
scroll to position [0, 0]
click at [255, 178] on label "Obtain required Professional Development credit." at bounding box center [310, 177] width 302 height 21
click at [171, 178] on input "Obtain required Professional Development credit." at bounding box center [165, 177] width 13 height 21
radio input "true"
click at [1249, 339] on input "Submit feedback" at bounding box center [1274, 342] width 122 height 31
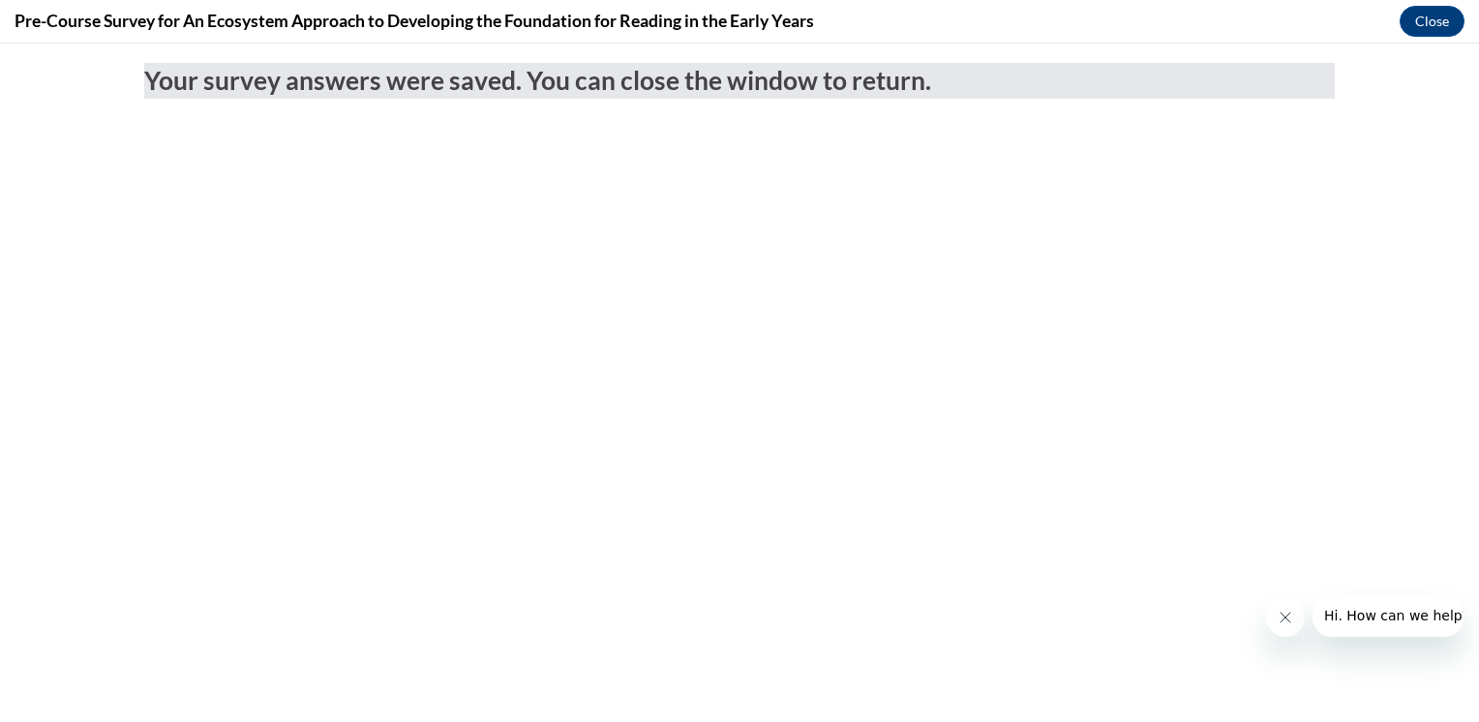
click at [1269, 623] on button "Close message from company" at bounding box center [1284, 617] width 39 height 39
click at [0, 0] on button "Close message from company" at bounding box center [0, 0] width 0 height 0
click at [1434, 28] on button "Close" at bounding box center [1432, 21] width 65 height 31
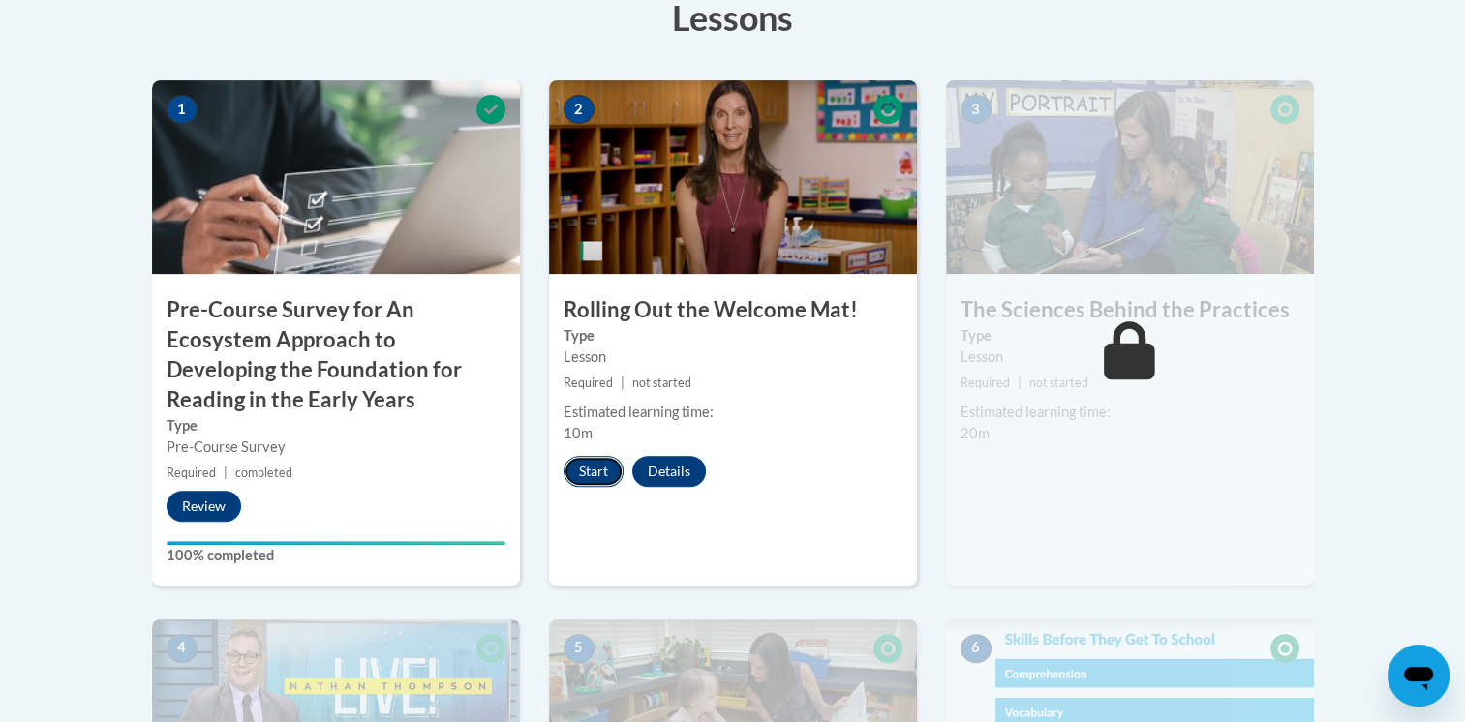
click at [597, 463] on button "Start" at bounding box center [593, 471] width 60 height 31
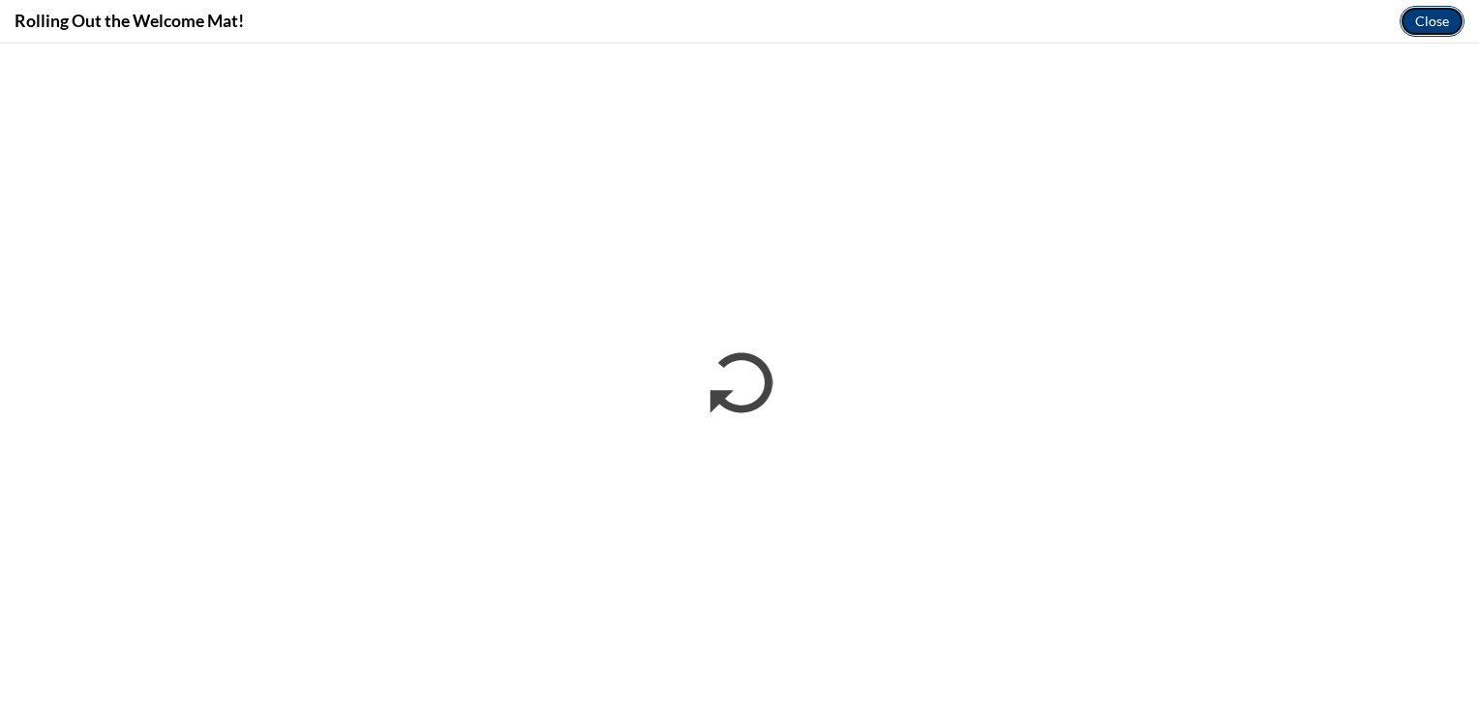
click at [1403, 18] on button "Close" at bounding box center [1432, 21] width 65 height 31
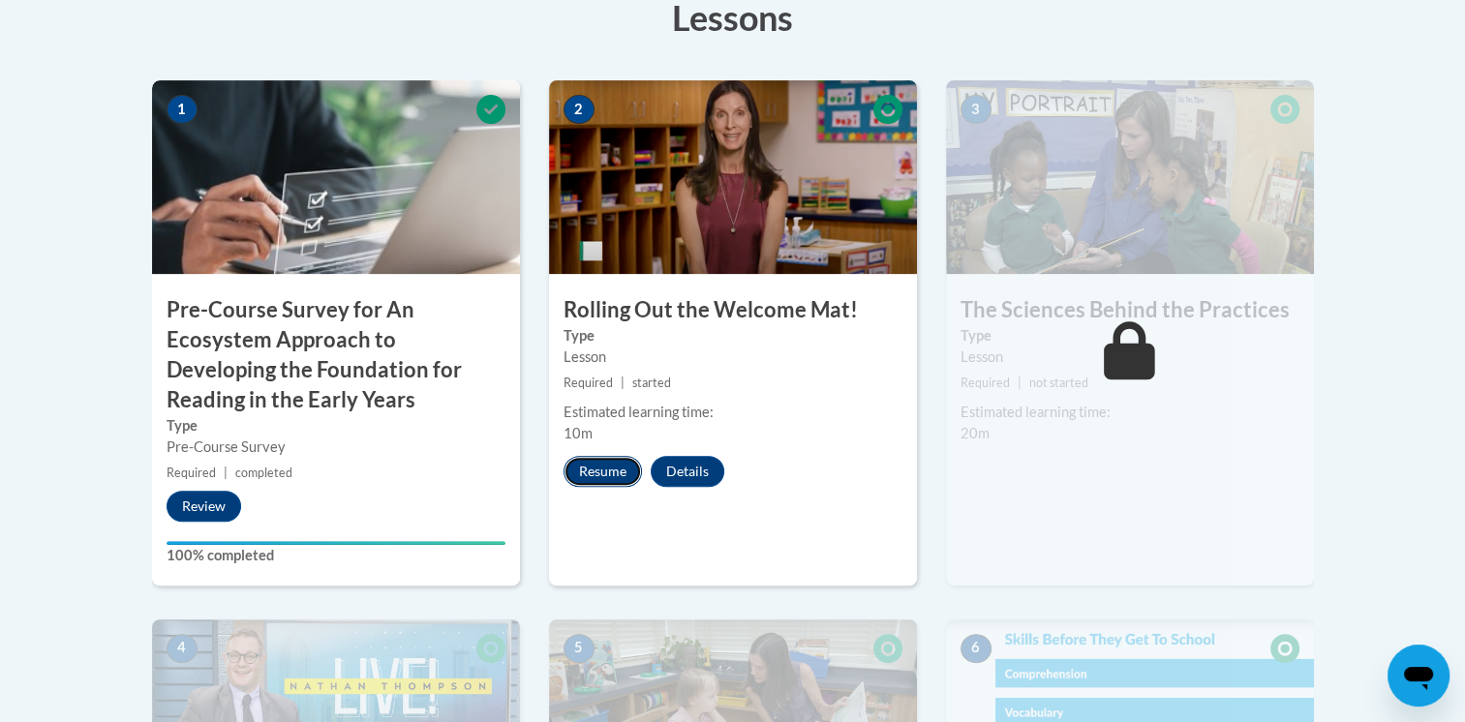
click at [595, 457] on button "Resume" at bounding box center [602, 471] width 78 height 31
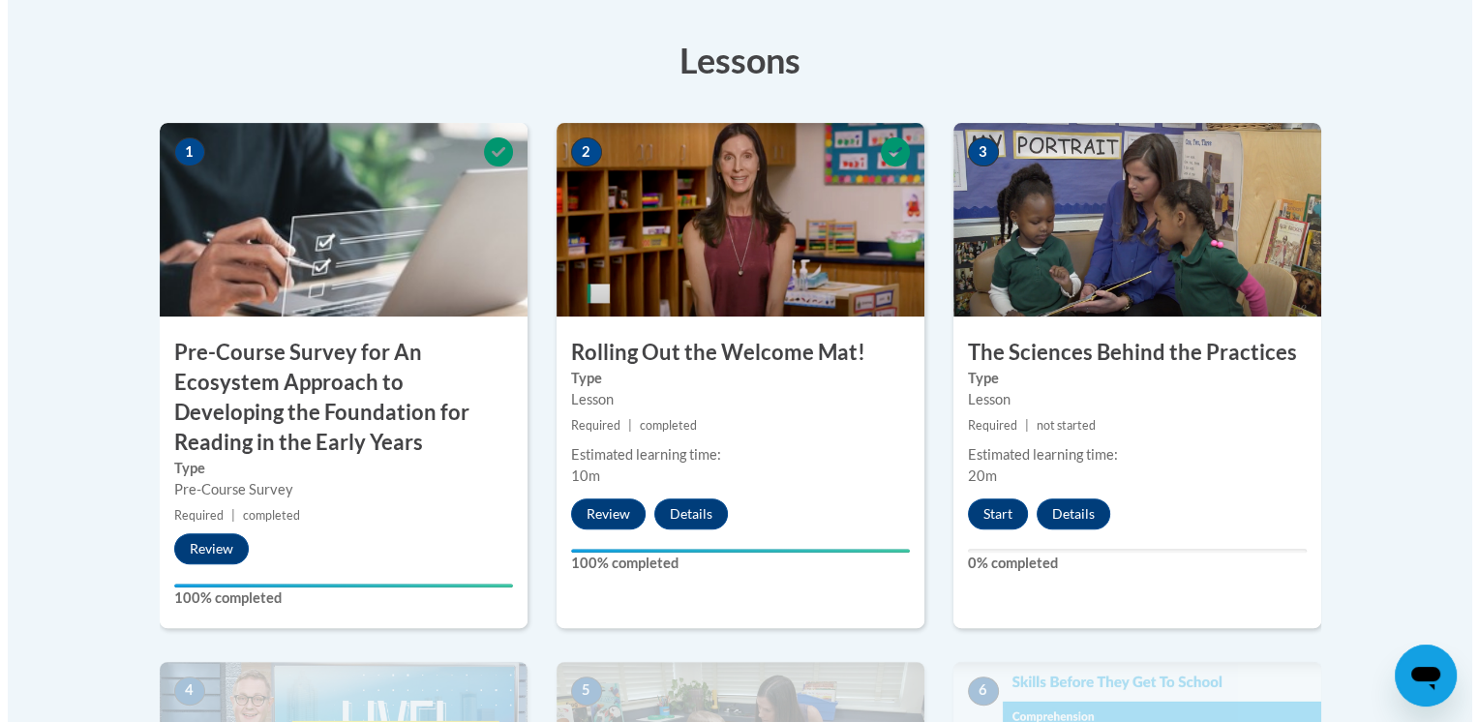
scroll to position [576, 0]
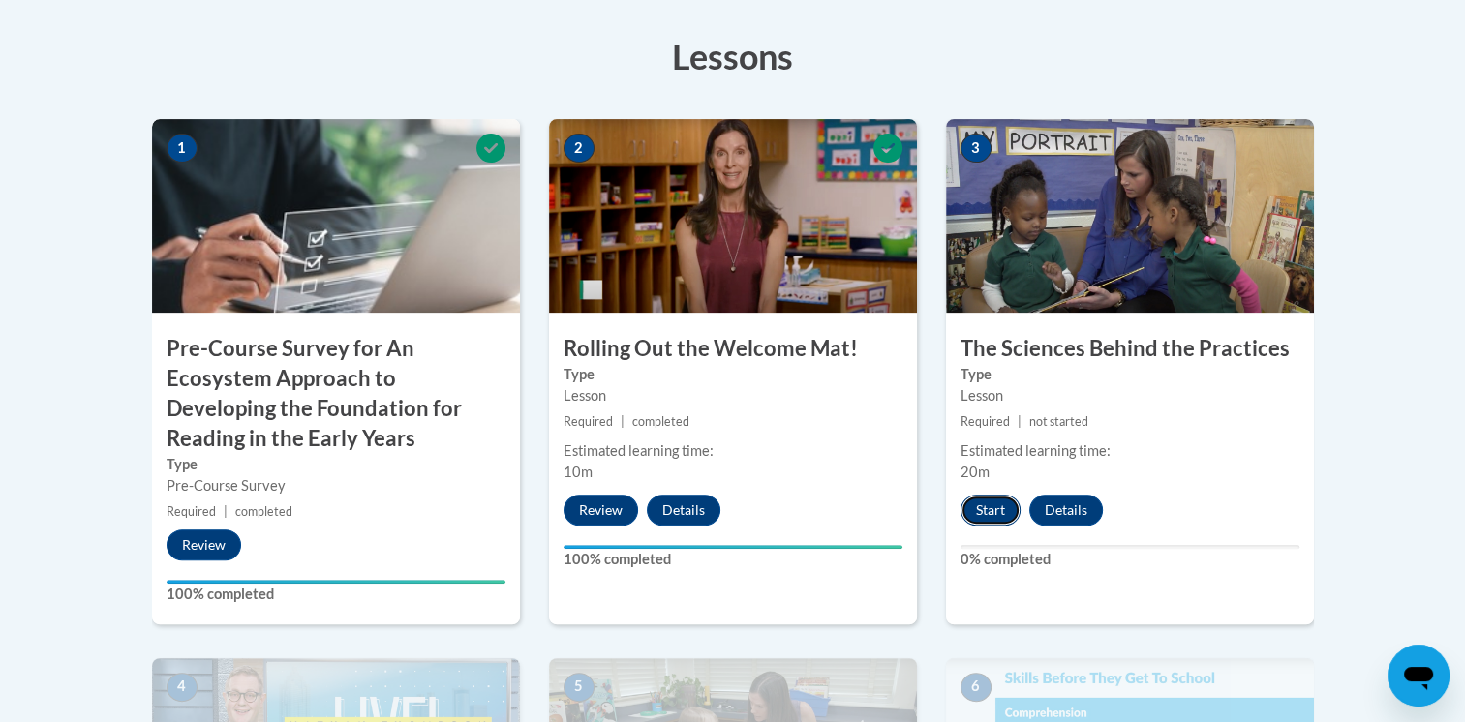
click at [1003, 498] on button "Start" at bounding box center [990, 510] width 60 height 31
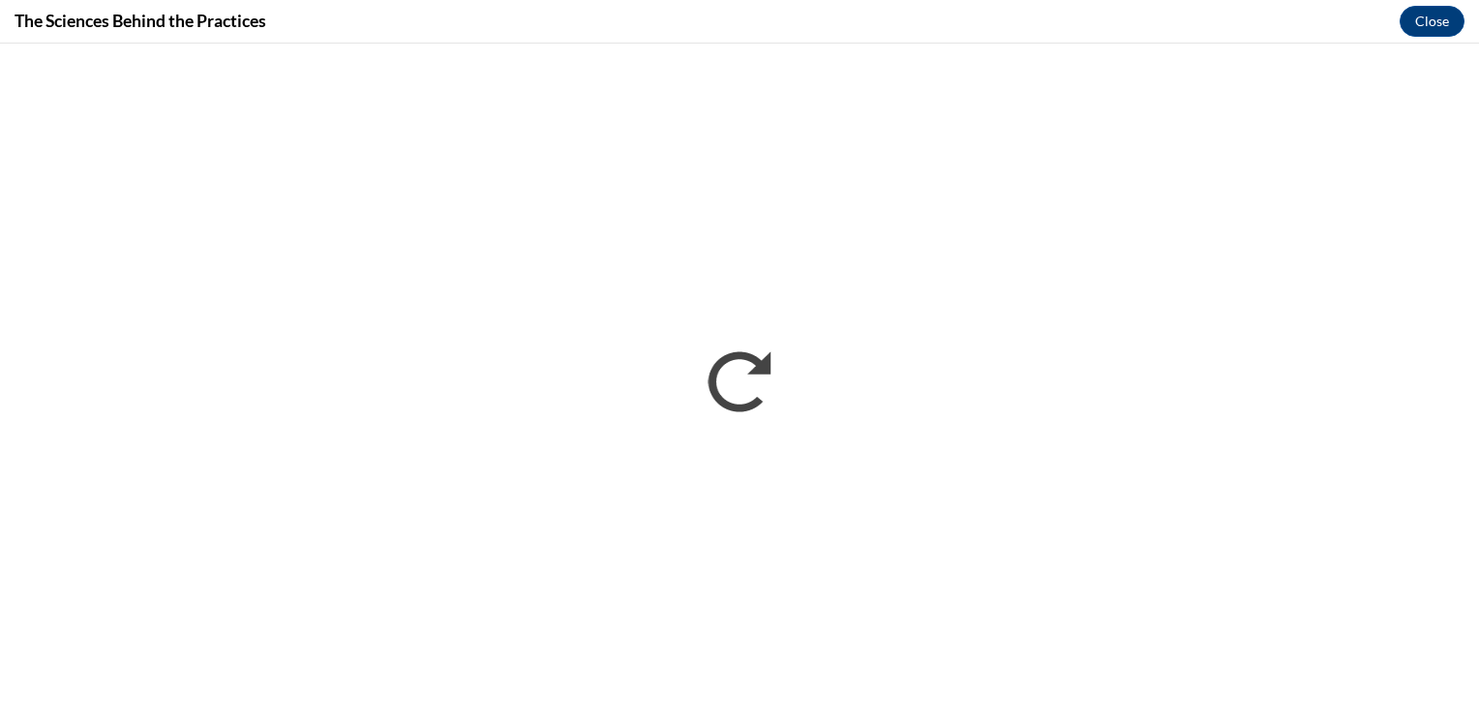
scroll to position [0, 0]
